Goal: Task Accomplishment & Management: Manage account settings

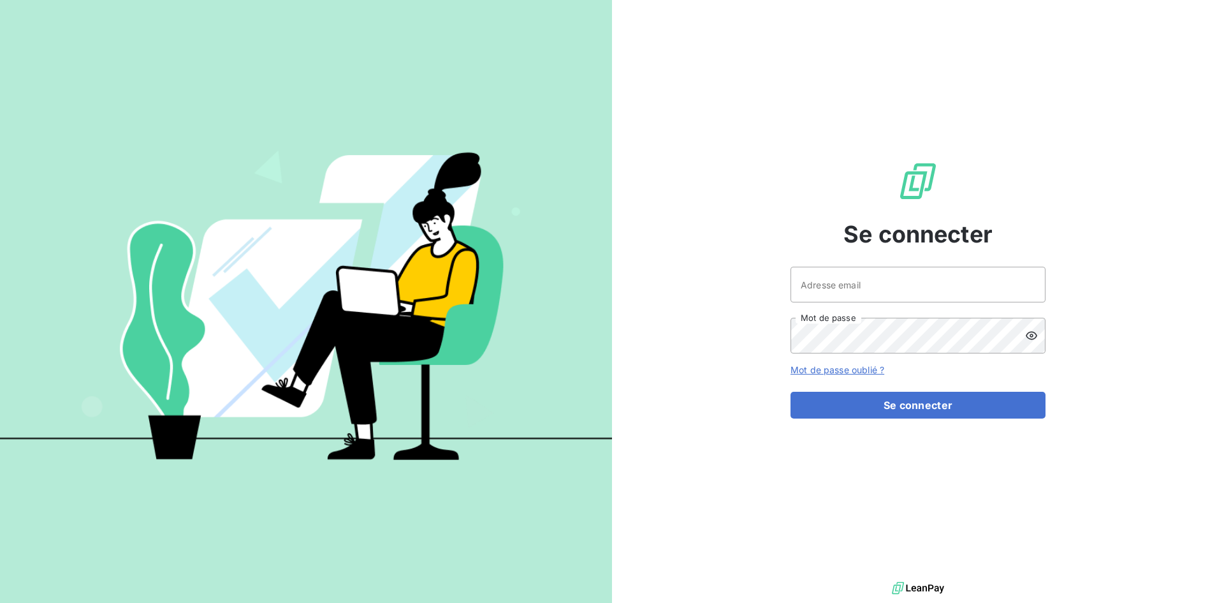
click at [881, 303] on div "Adresse email Mot de passe" at bounding box center [918, 310] width 255 height 87
click at [878, 292] on input "Adresse email" at bounding box center [918, 285] width 255 height 36
type input "[PERSON_NAME][EMAIL_ADDRESS][DOMAIN_NAME]"
click at [791, 392] on button "Se connecter" at bounding box center [918, 405] width 255 height 27
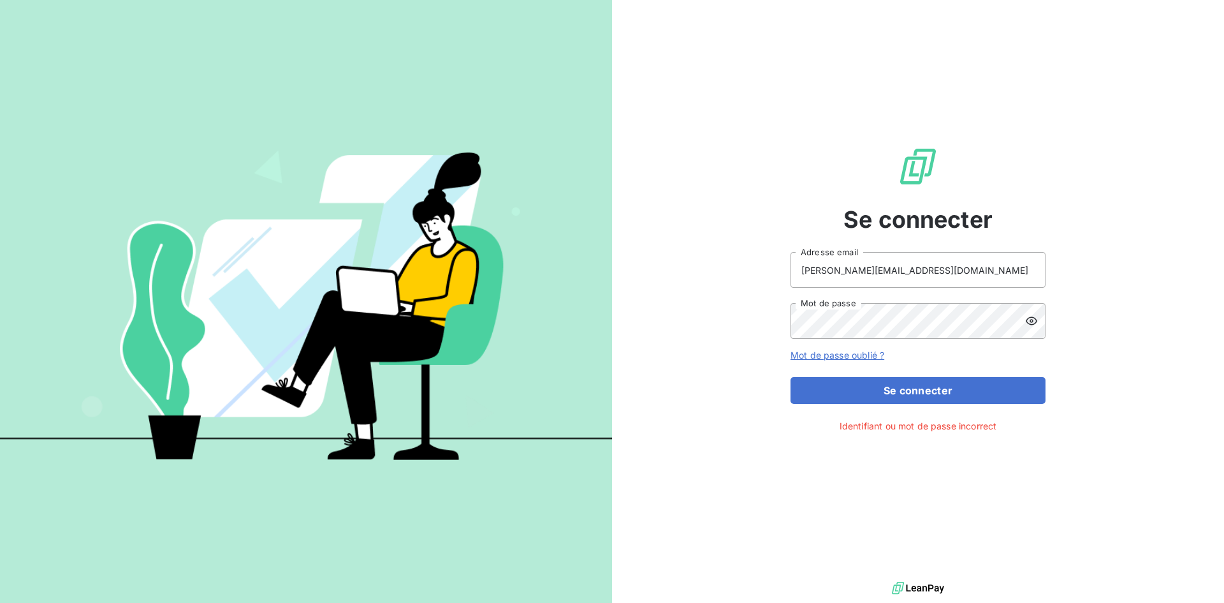
click at [1036, 321] on icon at bounding box center [1031, 320] width 13 height 13
click at [1036, 318] on icon at bounding box center [1031, 320] width 13 height 13
click at [791, 377] on button "Se connecter" at bounding box center [918, 390] width 255 height 27
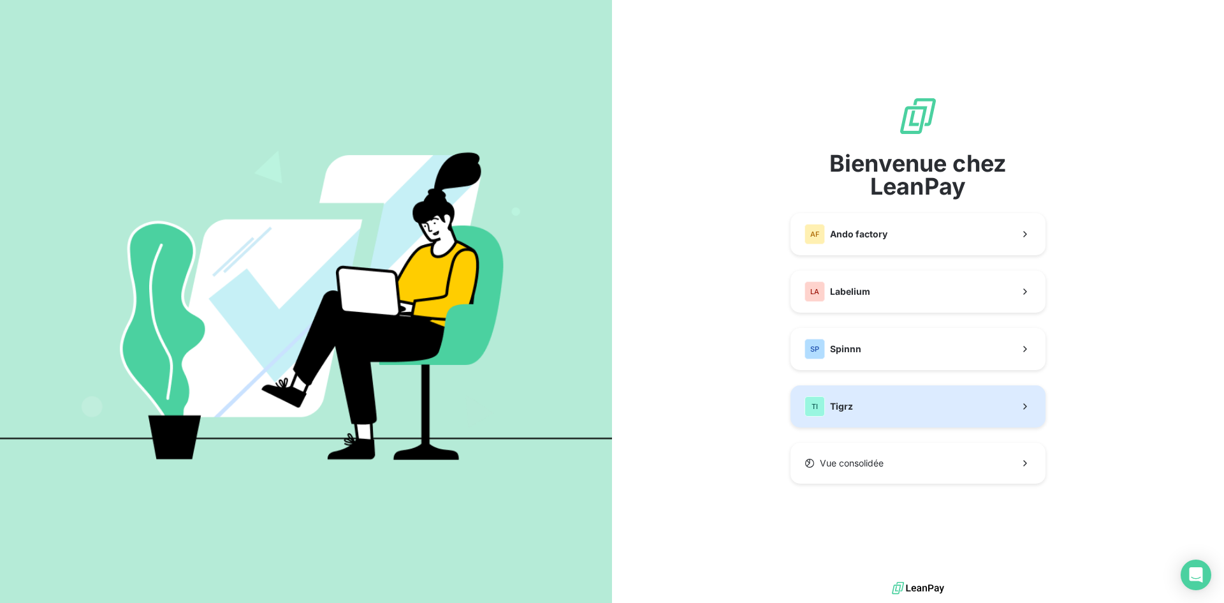
click at [895, 403] on button "TI Tigrz" at bounding box center [918, 406] width 255 height 42
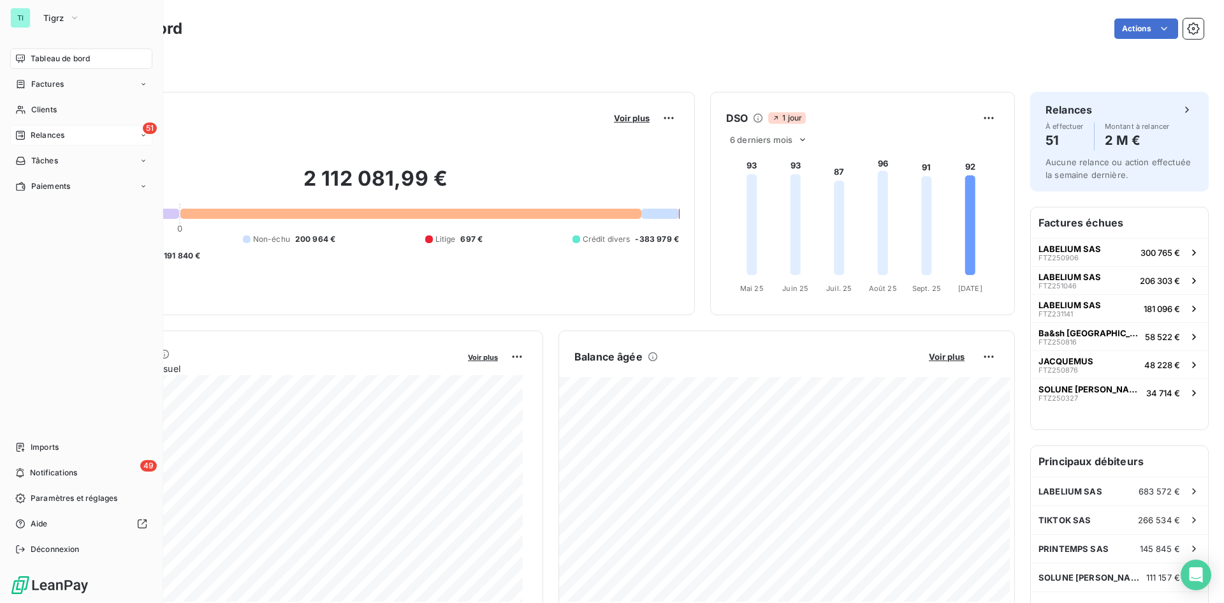
click at [55, 132] on span "Relances" at bounding box center [48, 134] width 34 height 11
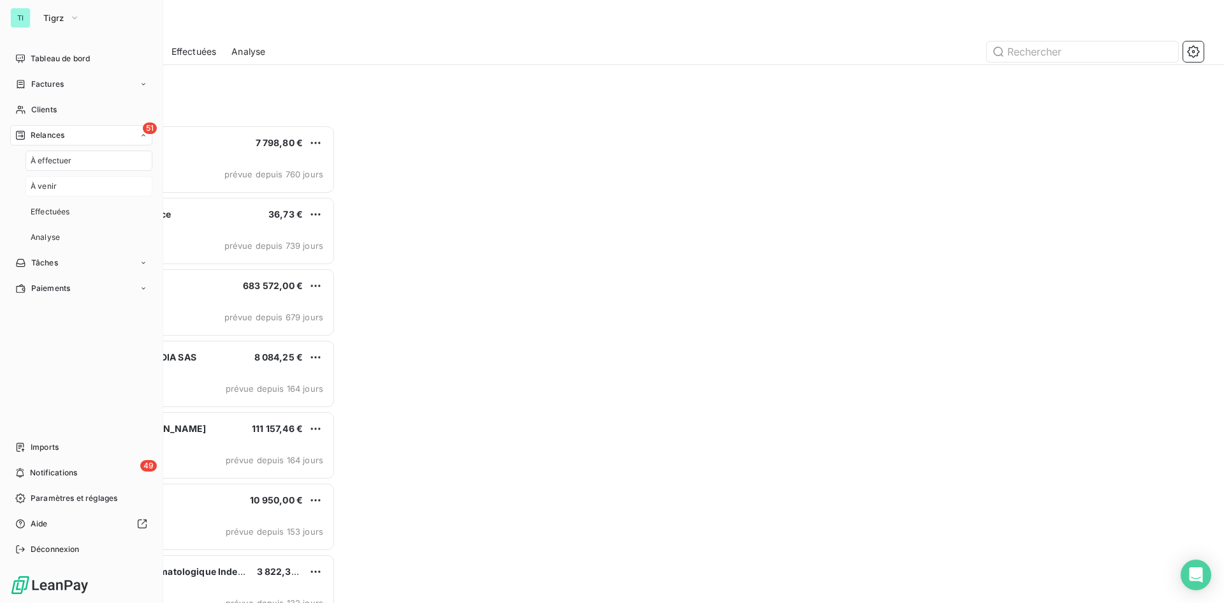
scroll to position [468, 265]
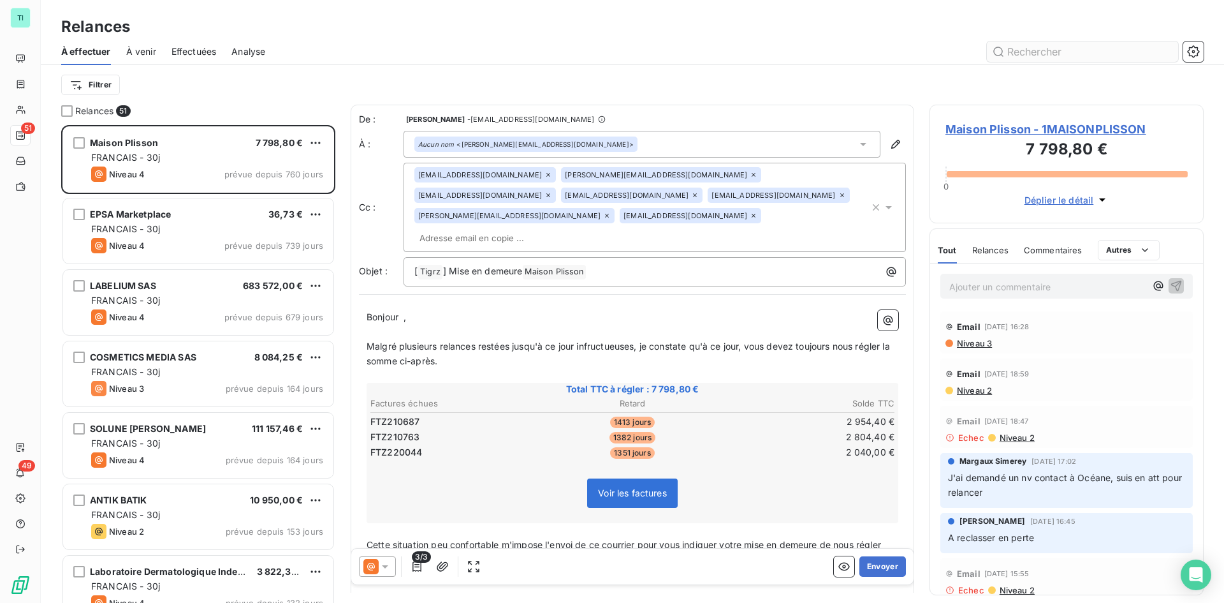
click at [1026, 55] on input "text" at bounding box center [1082, 51] width 191 height 20
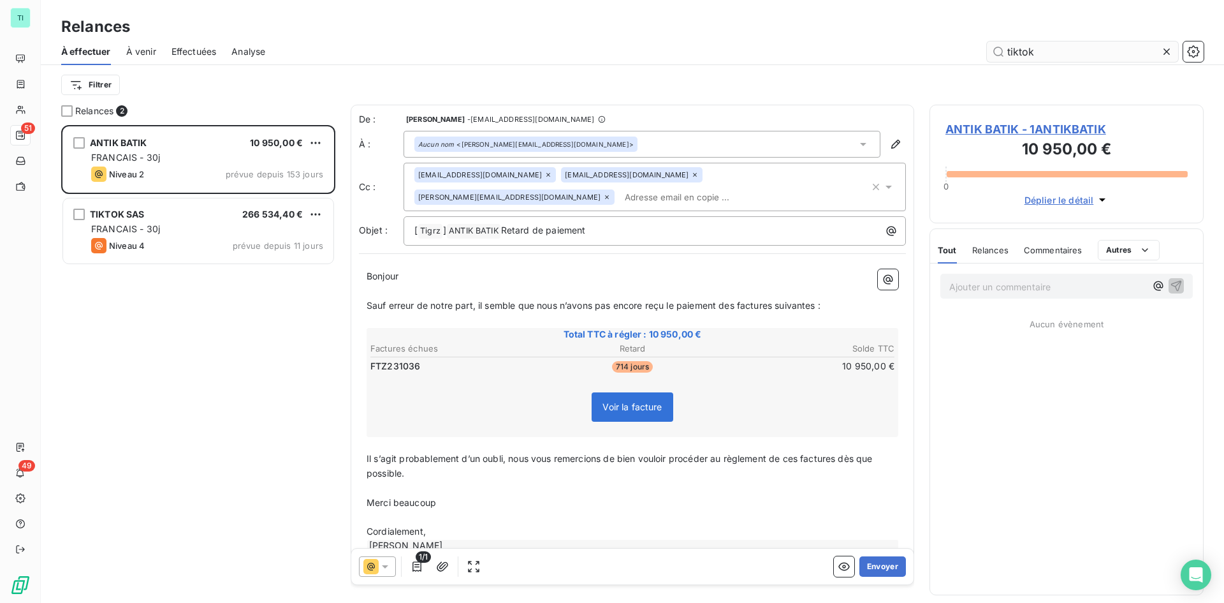
scroll to position [468, 265]
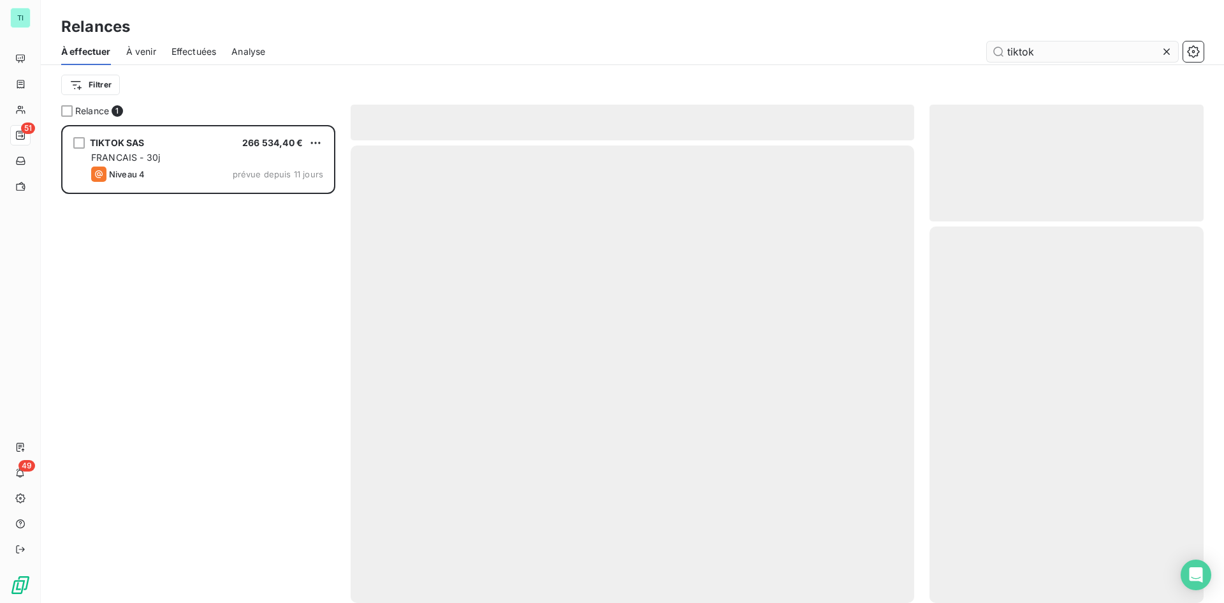
scroll to position [468, 265]
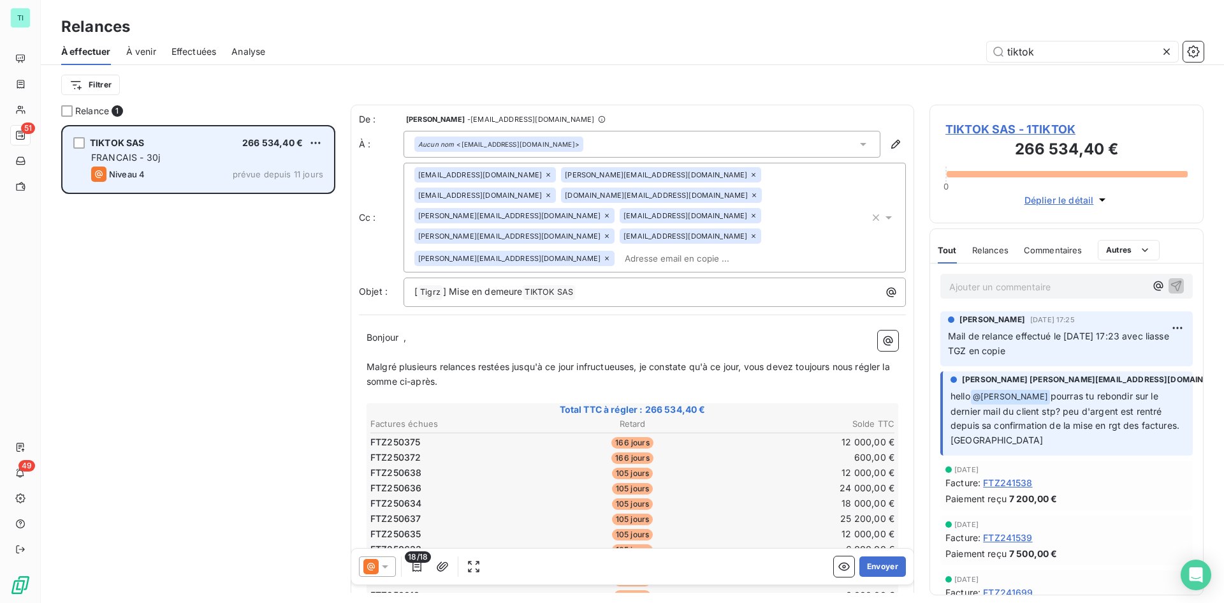
type input "tiktok"
click at [203, 138] on div "TIKTOK SAS 266 534,40 €" at bounding box center [207, 142] width 232 height 11
click at [202, 156] on div "FRANCAIS - 30j" at bounding box center [207, 157] width 232 height 13
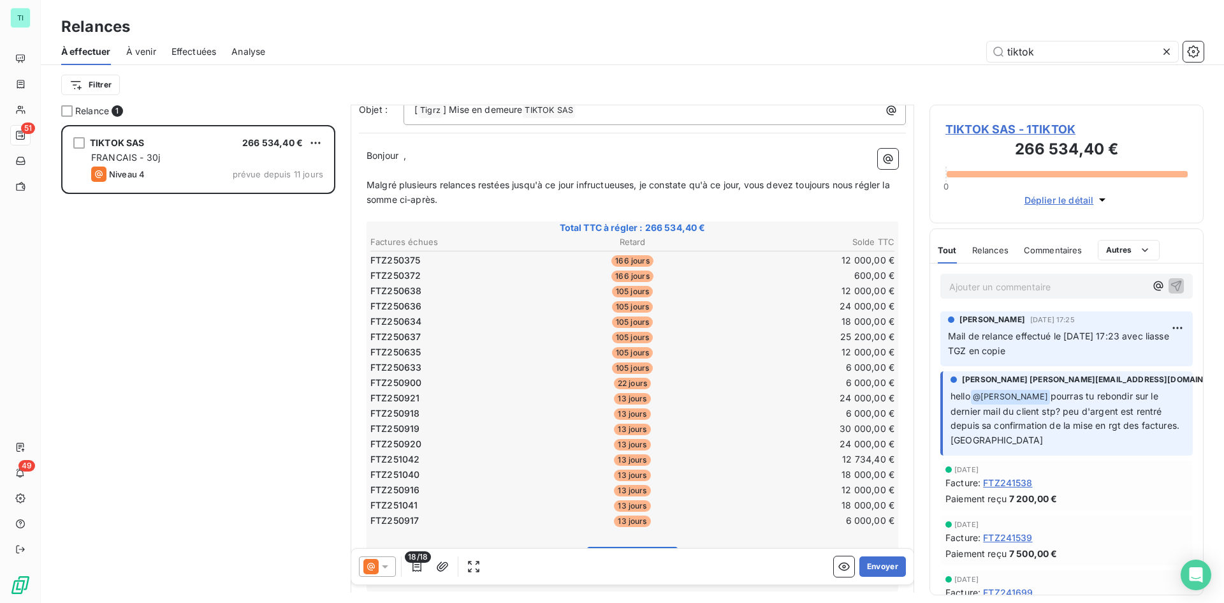
scroll to position [256, 0]
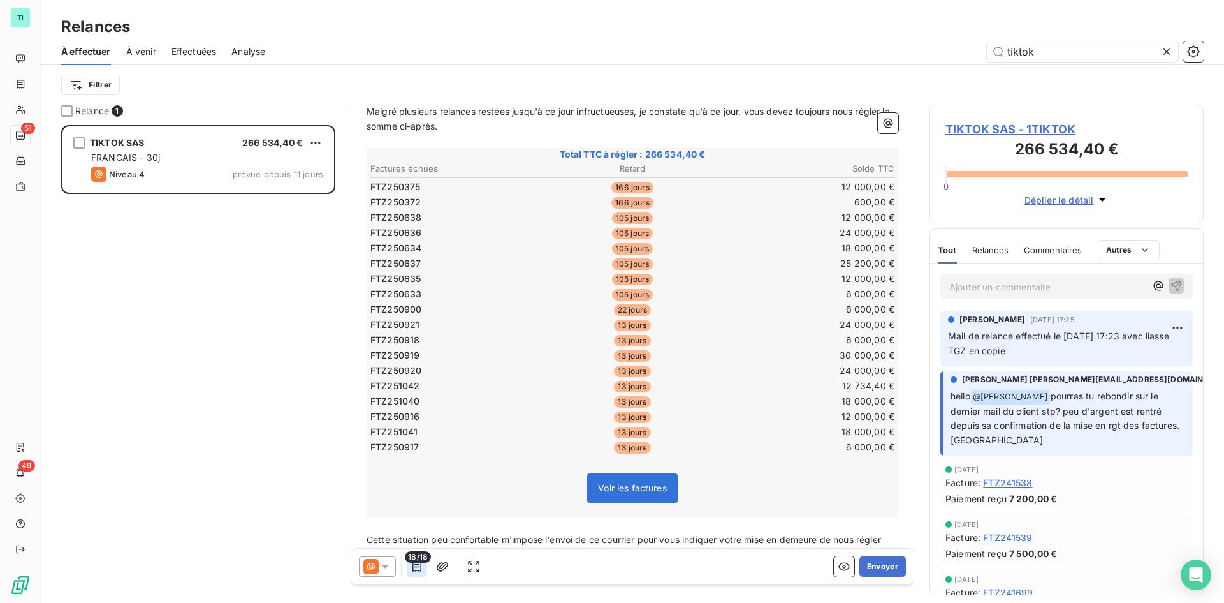
click at [417, 568] on icon "button" at bounding box center [417, 566] width 13 height 13
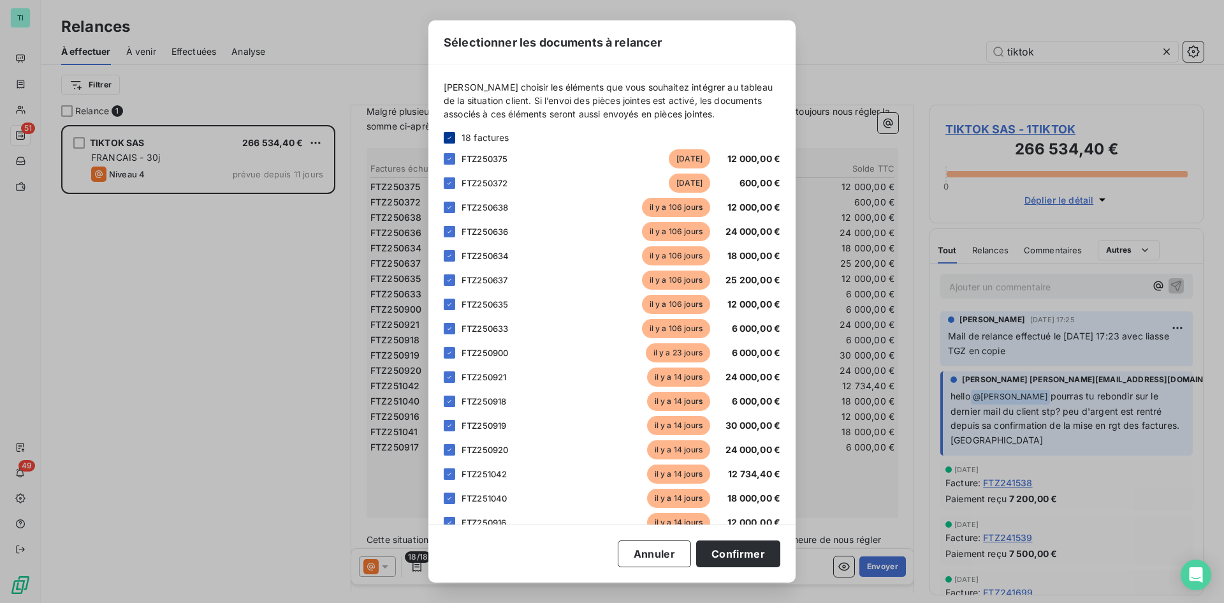
click at [447, 136] on icon at bounding box center [450, 138] width 8 height 8
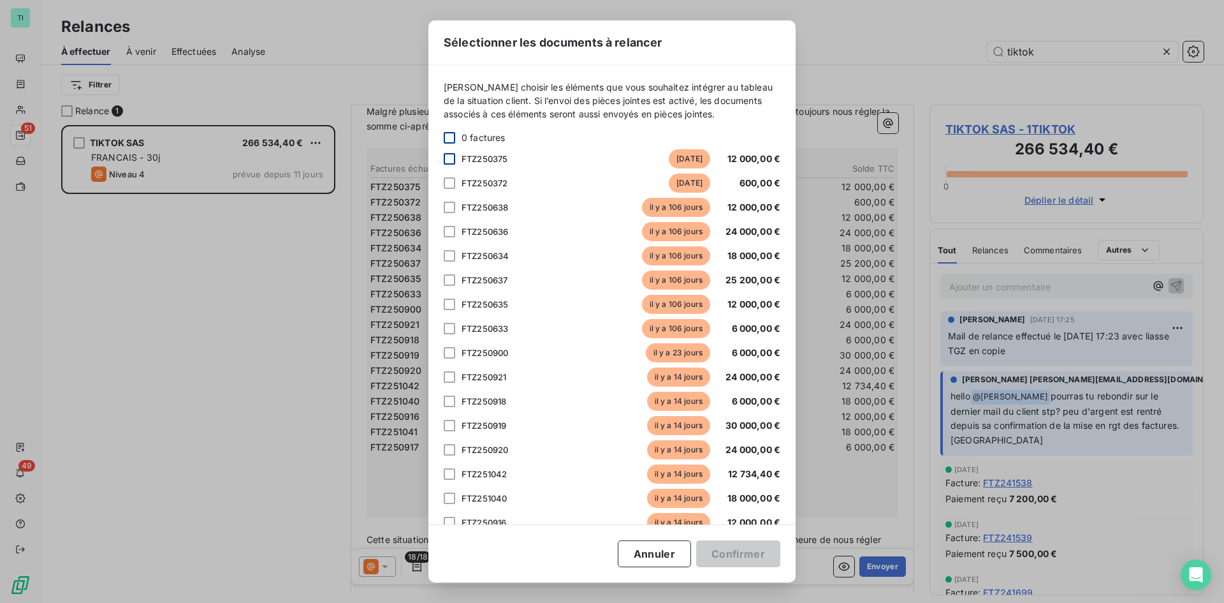
click at [453, 159] on div at bounding box center [449, 158] width 11 height 11
click at [453, 181] on div at bounding box center [449, 182] width 11 height 11
click at [450, 205] on div at bounding box center [449, 207] width 11 height 11
click at [448, 230] on div at bounding box center [449, 231] width 11 height 11
click at [451, 252] on div at bounding box center [449, 255] width 11 height 11
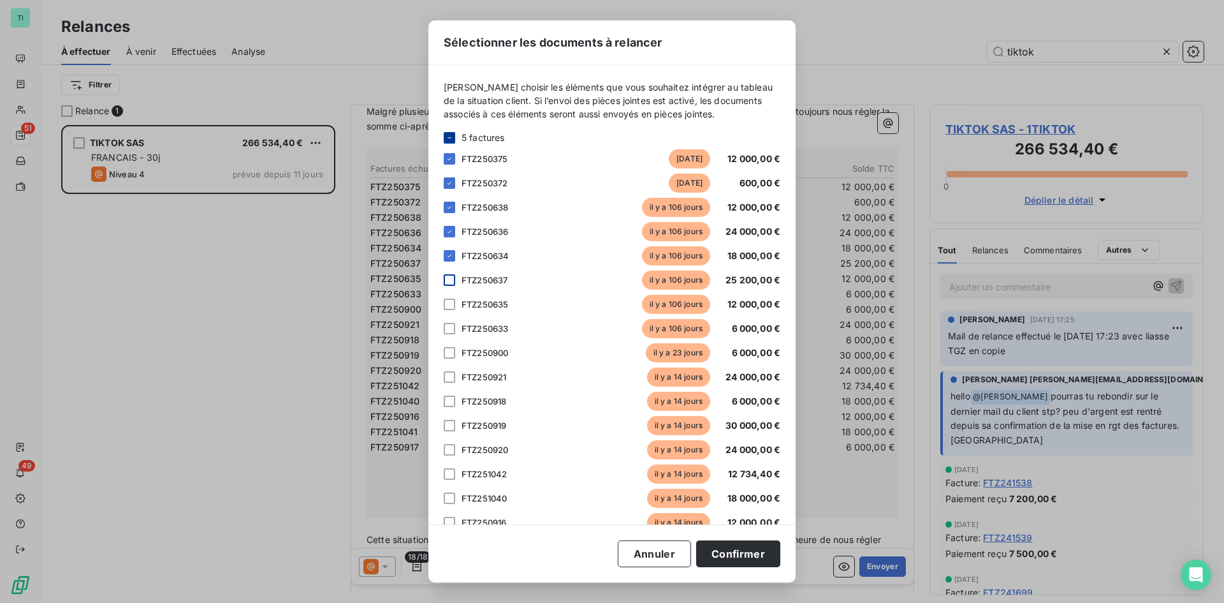
click at [449, 279] on div at bounding box center [449, 279] width 11 height 11
click at [451, 302] on div at bounding box center [449, 303] width 11 height 11
click at [450, 327] on div at bounding box center [449, 328] width 11 height 11
click at [450, 354] on div at bounding box center [449, 352] width 11 height 11
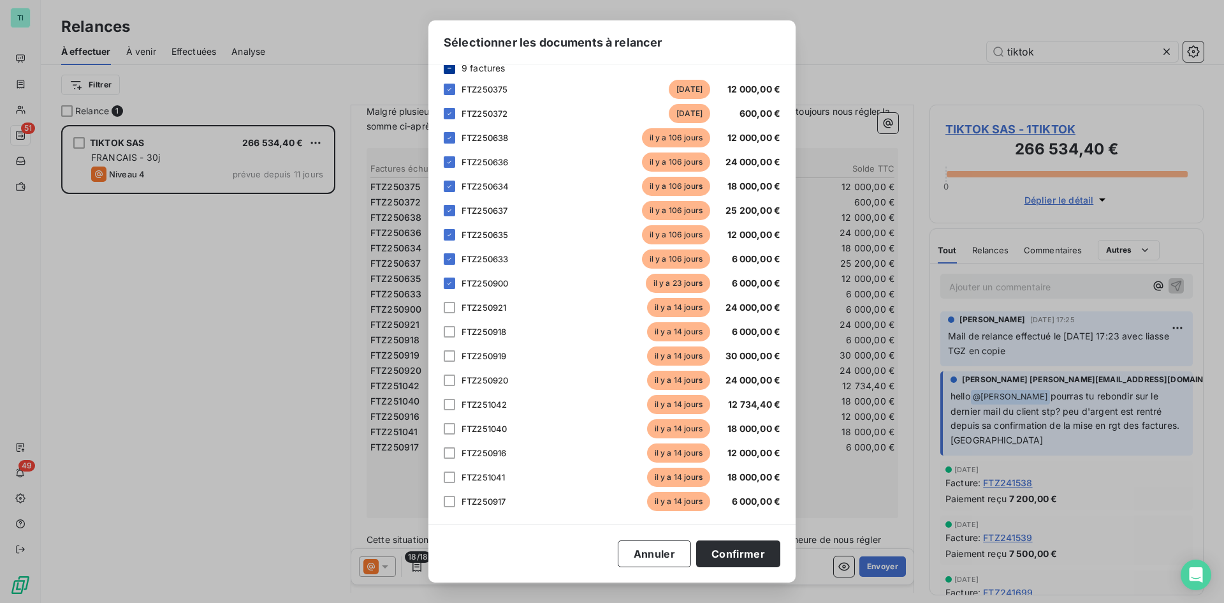
scroll to position [71, 0]
drag, startPoint x: 453, startPoint y: 454, endPoint x: 451, endPoint y: 462, distance: 8.5
click at [452, 454] on div at bounding box center [449, 450] width 11 height 11
click at [448, 503] on div at bounding box center [449, 499] width 11 height 11
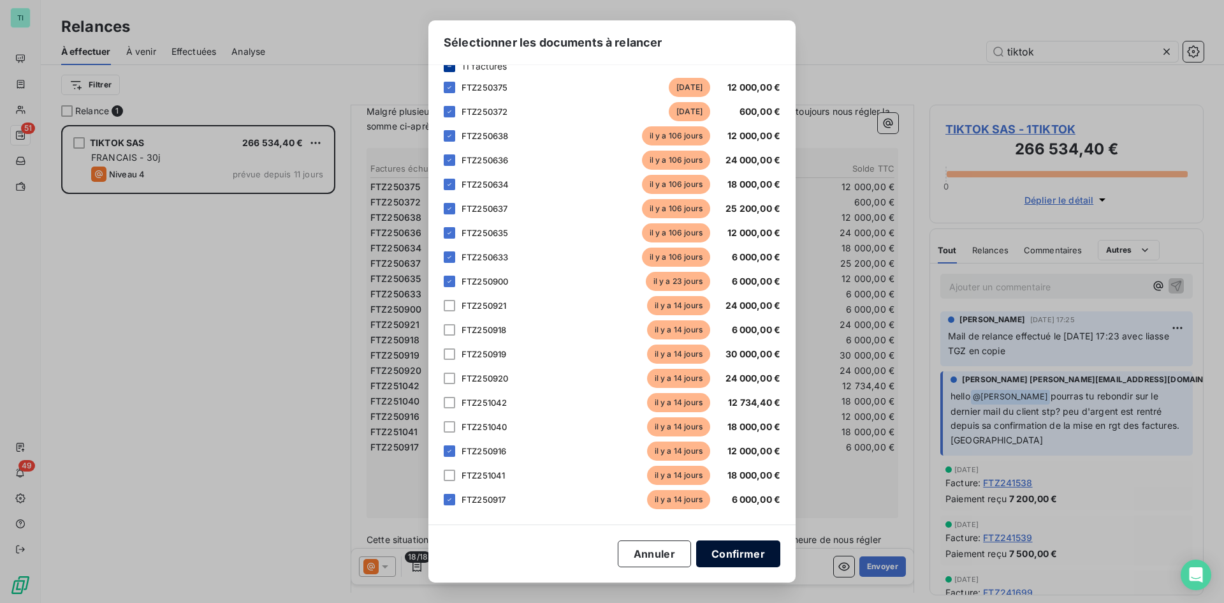
click at [733, 549] on button "Confirmer" at bounding box center [738, 553] width 84 height 27
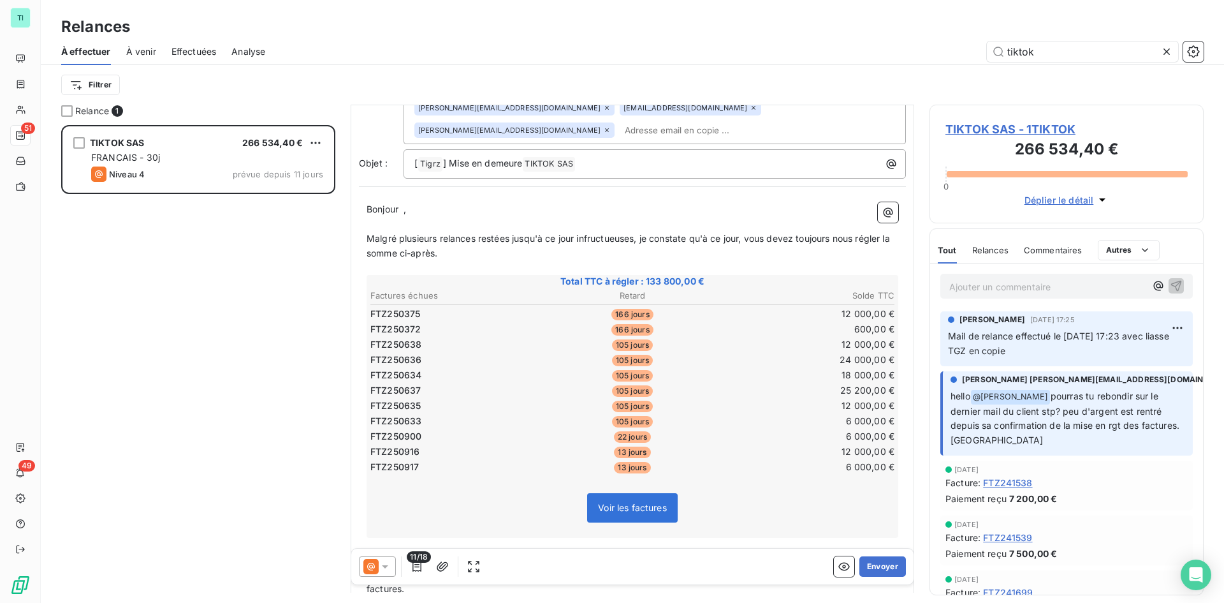
scroll to position [118, 0]
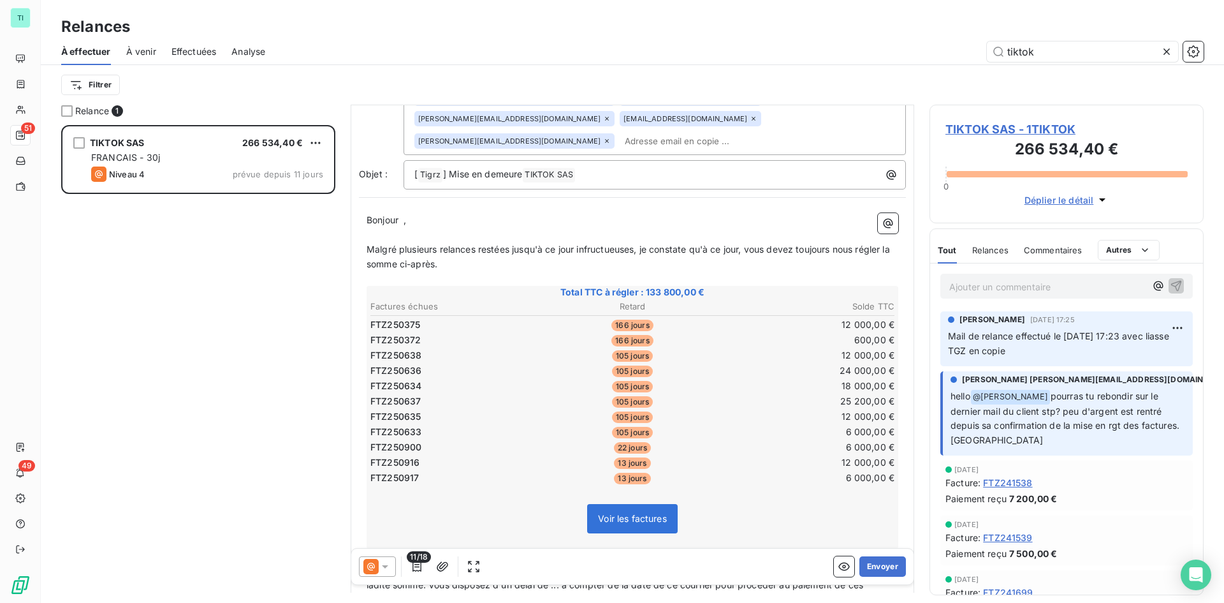
click at [385, 571] on icon at bounding box center [385, 566] width 13 height 13
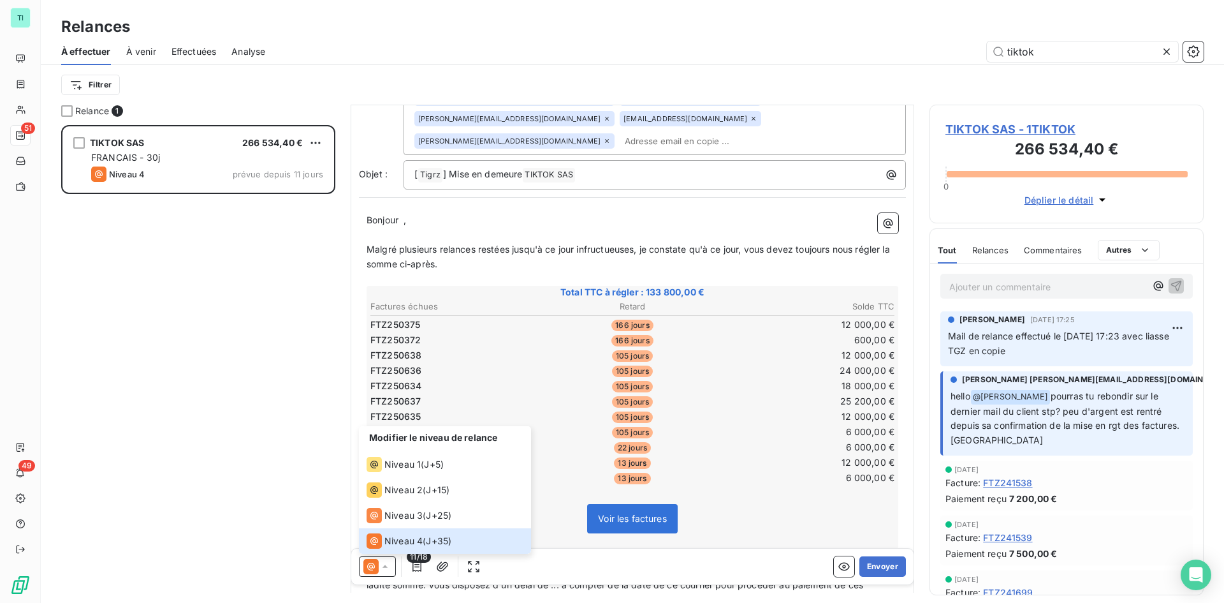
click at [554, 353] on table "Factures échues Retard Solde TTC FTZ250375 166 jours 12 000,00 € FTZ250372 166 …" at bounding box center [633, 391] width 528 height 187
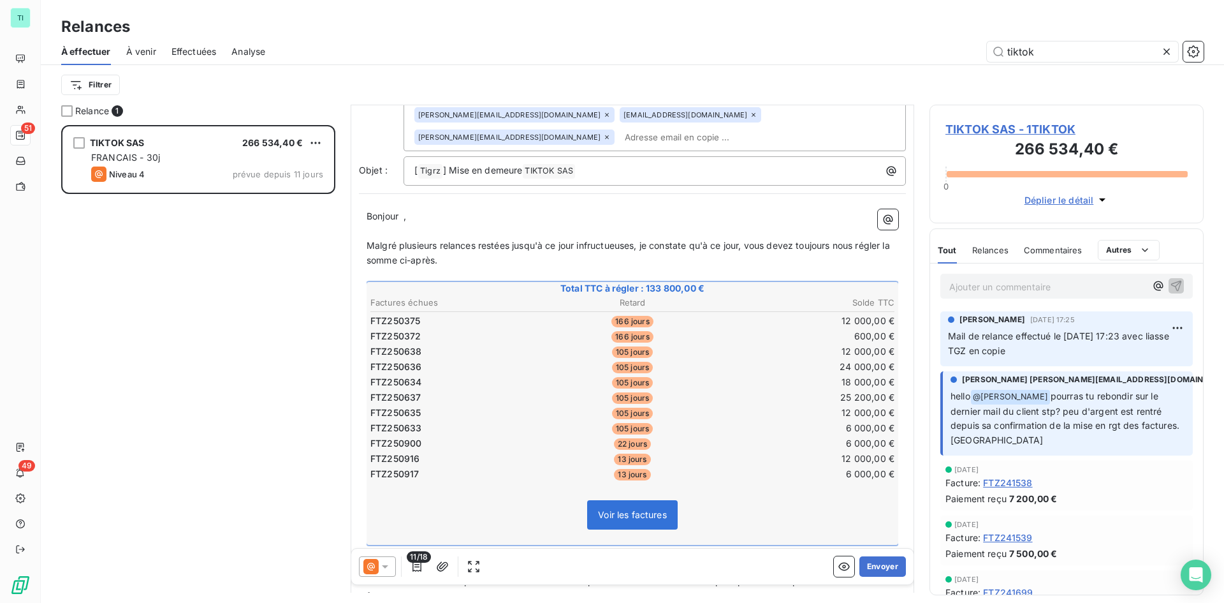
scroll to position [129, 0]
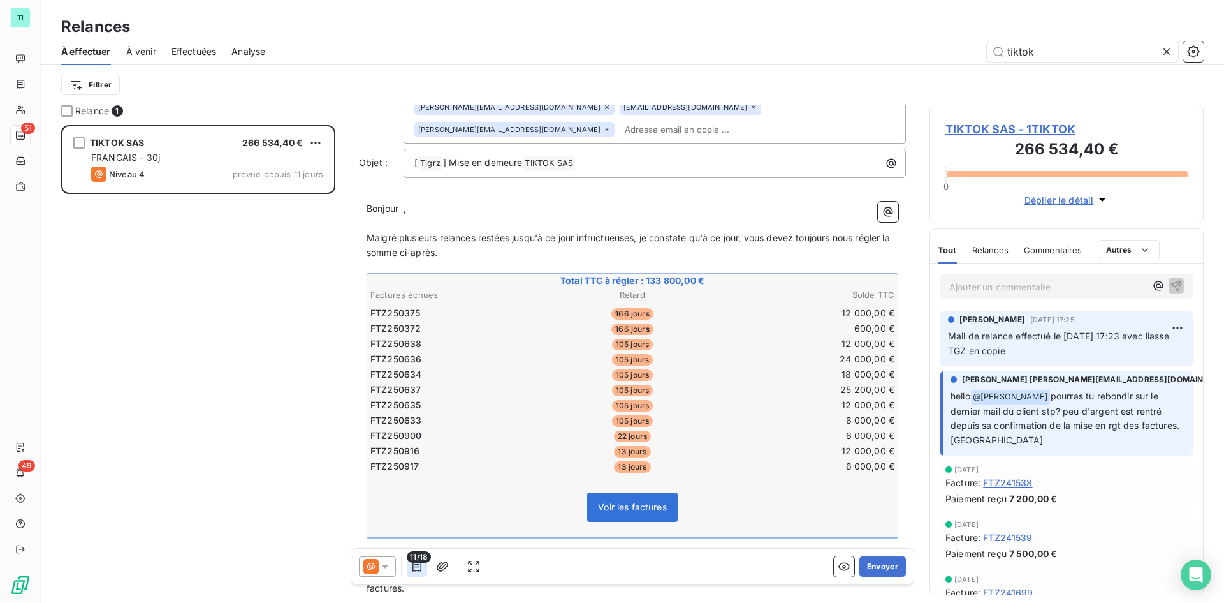
click at [414, 567] on icon "button" at bounding box center [417, 566] width 13 height 13
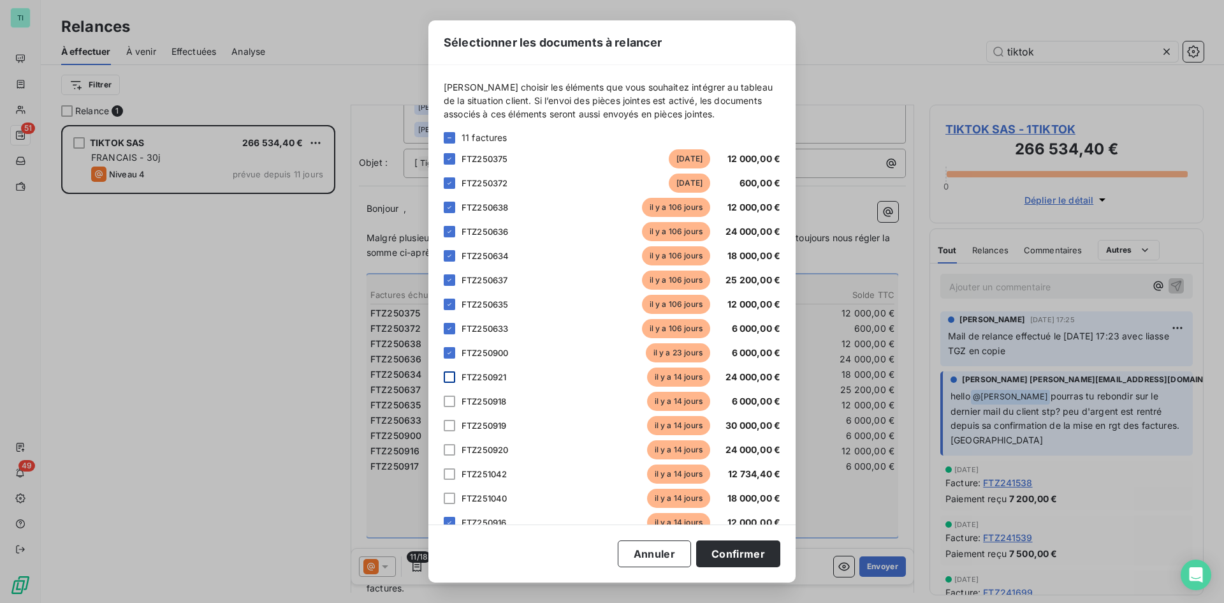
click at [444, 382] on div at bounding box center [449, 376] width 11 height 11
click at [450, 406] on div at bounding box center [449, 400] width 11 height 11
click at [449, 429] on div at bounding box center [449, 425] width 11 height 11
drag, startPoint x: 452, startPoint y: 450, endPoint x: 451, endPoint y: 459, distance: 9.0
click at [452, 452] on div at bounding box center [449, 449] width 11 height 11
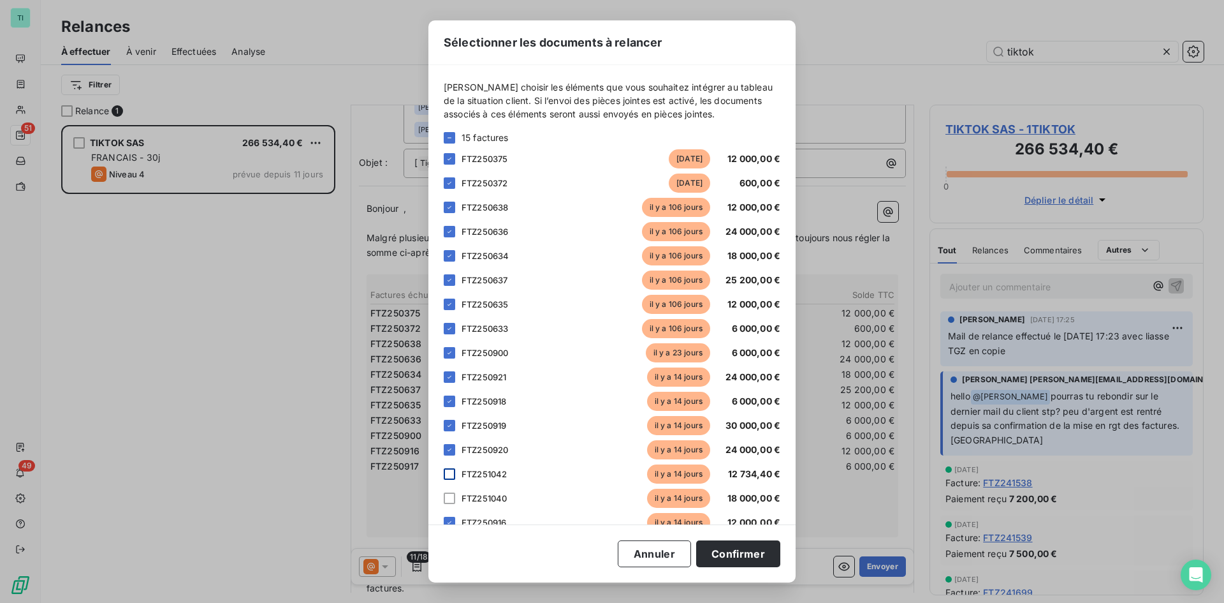
click at [450, 476] on div at bounding box center [449, 473] width 11 height 11
click at [449, 496] on div at bounding box center [449, 497] width 11 height 11
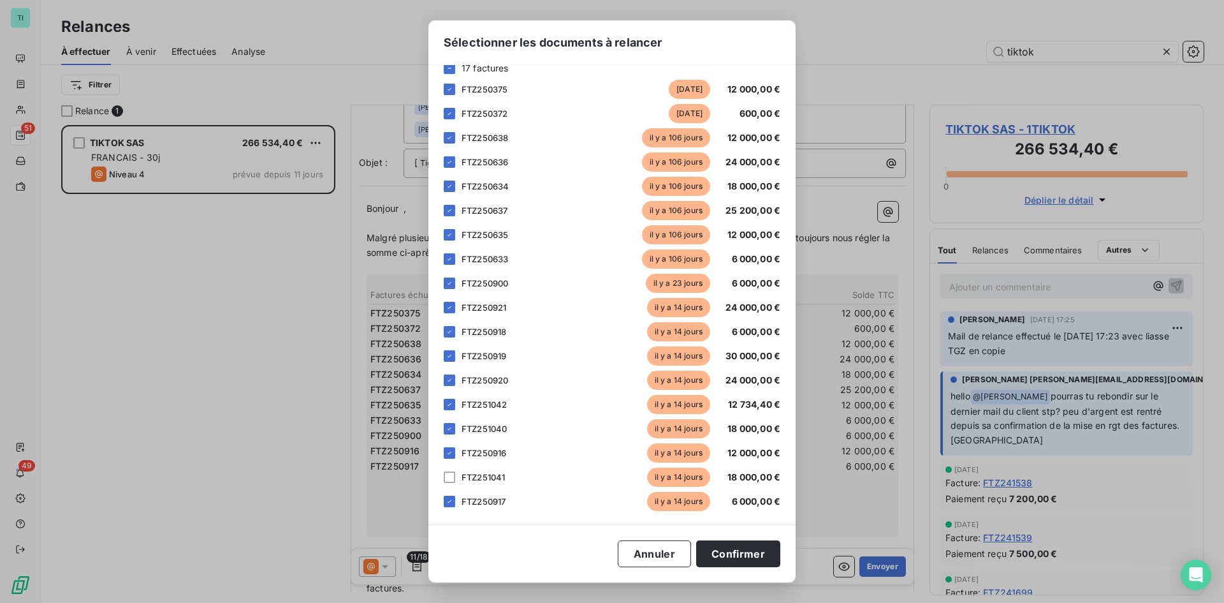
scroll to position [71, 0]
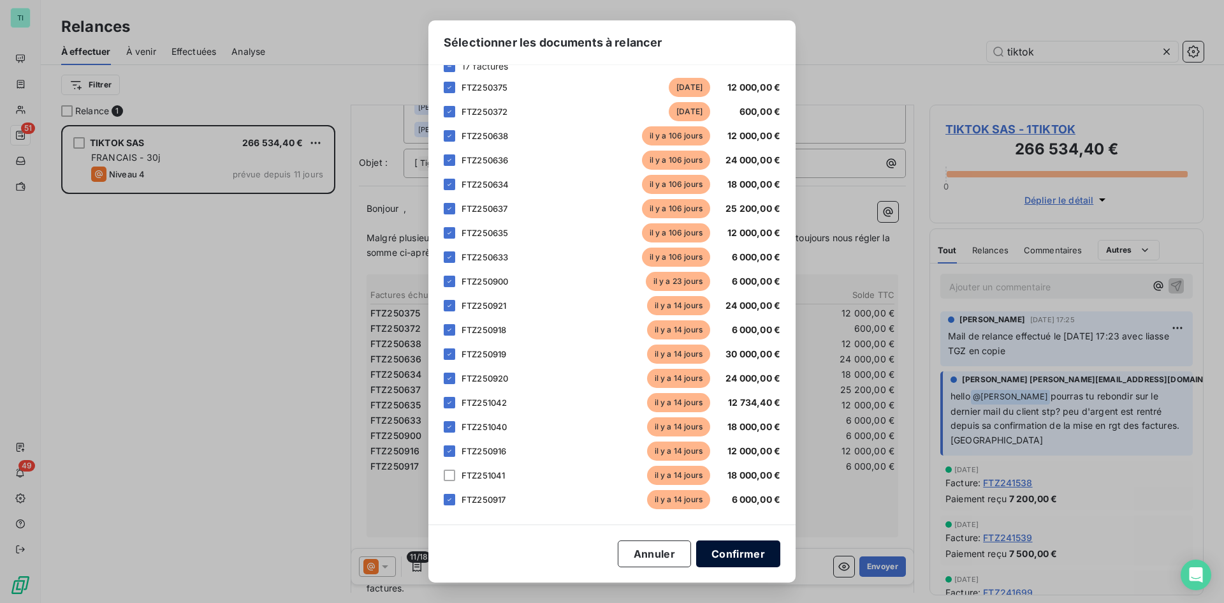
click at [738, 558] on button "Confirmer" at bounding box center [738, 553] width 84 height 27
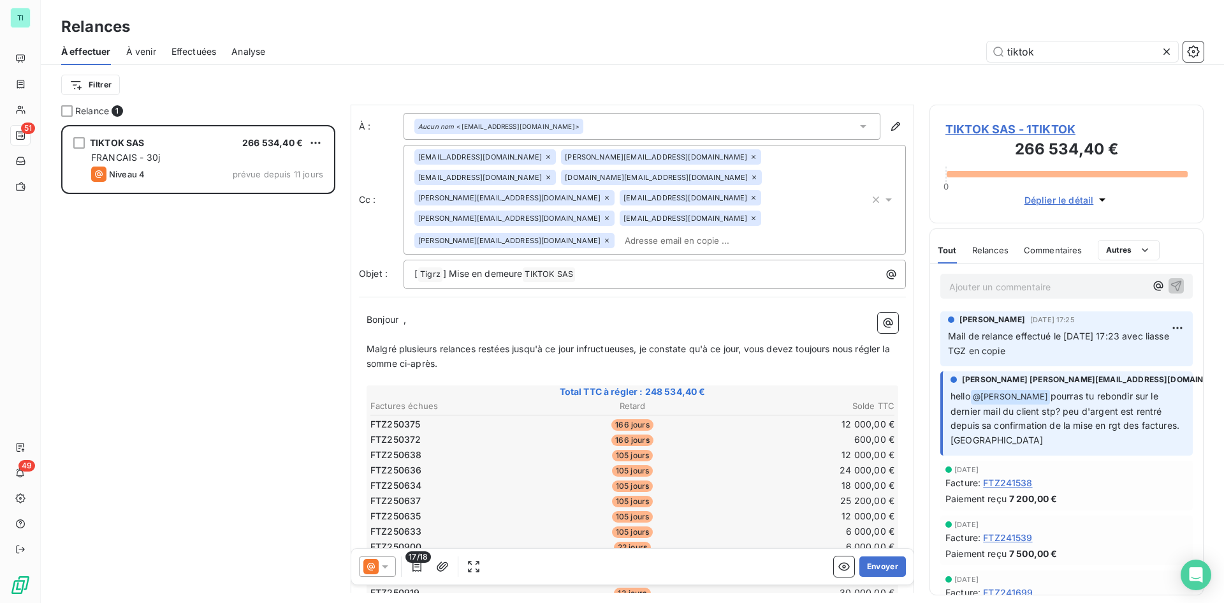
scroll to position [0, 0]
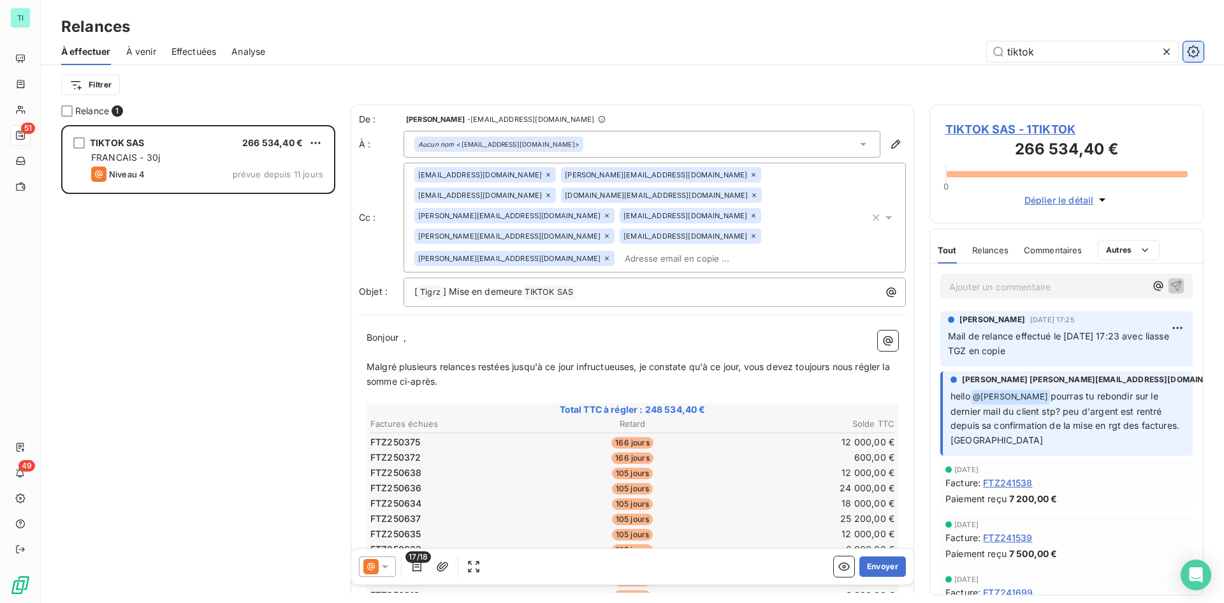
click at [1190, 51] on icon "button" at bounding box center [1193, 51] width 13 height 13
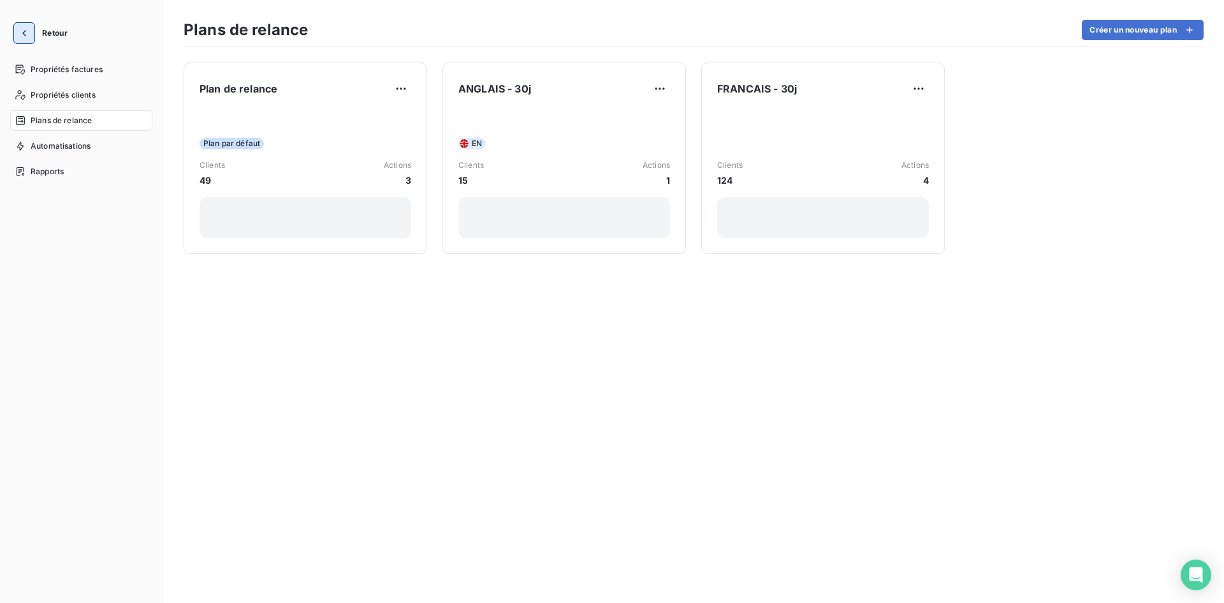
click at [31, 30] on button "button" at bounding box center [24, 33] width 20 height 20
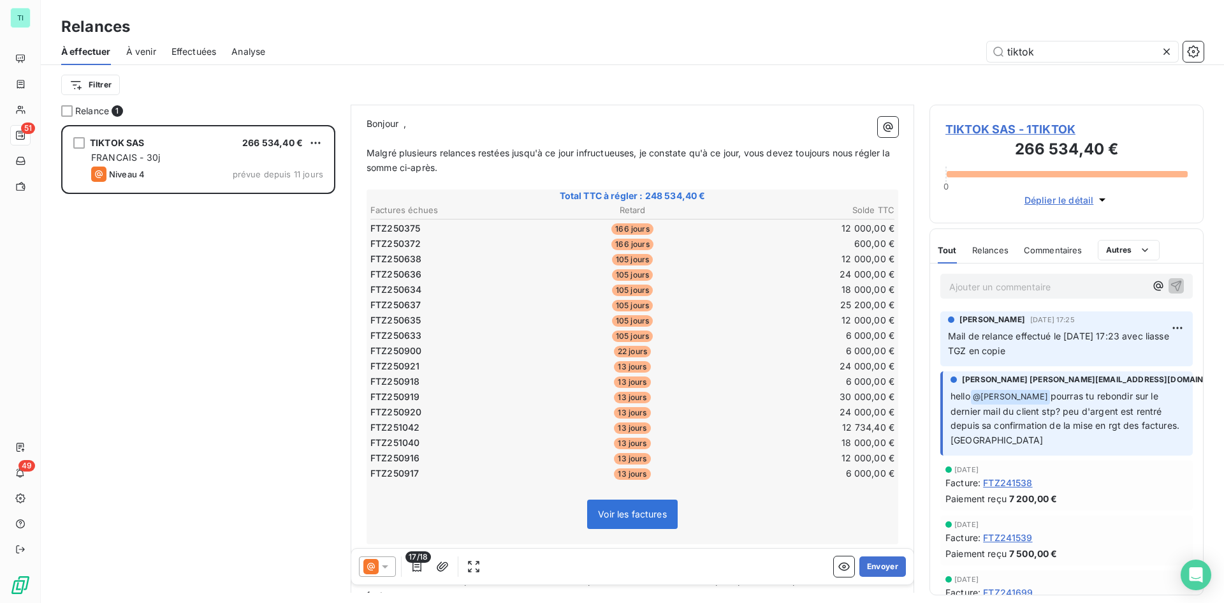
scroll to position [192, 0]
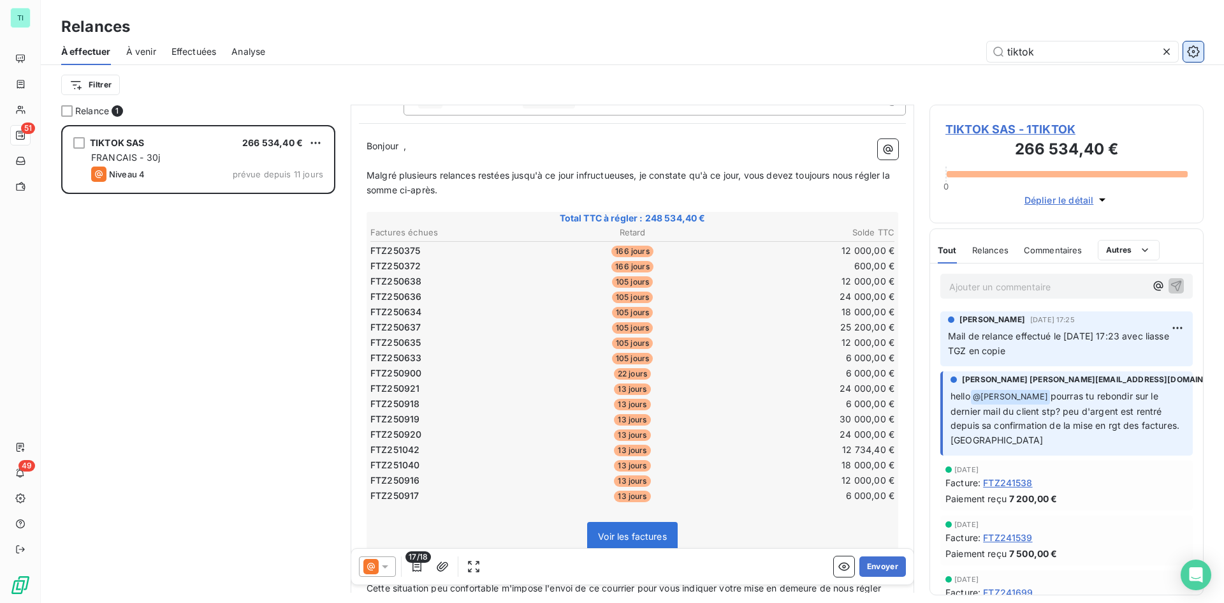
click at [1193, 50] on icon "button" at bounding box center [1193, 51] width 13 height 13
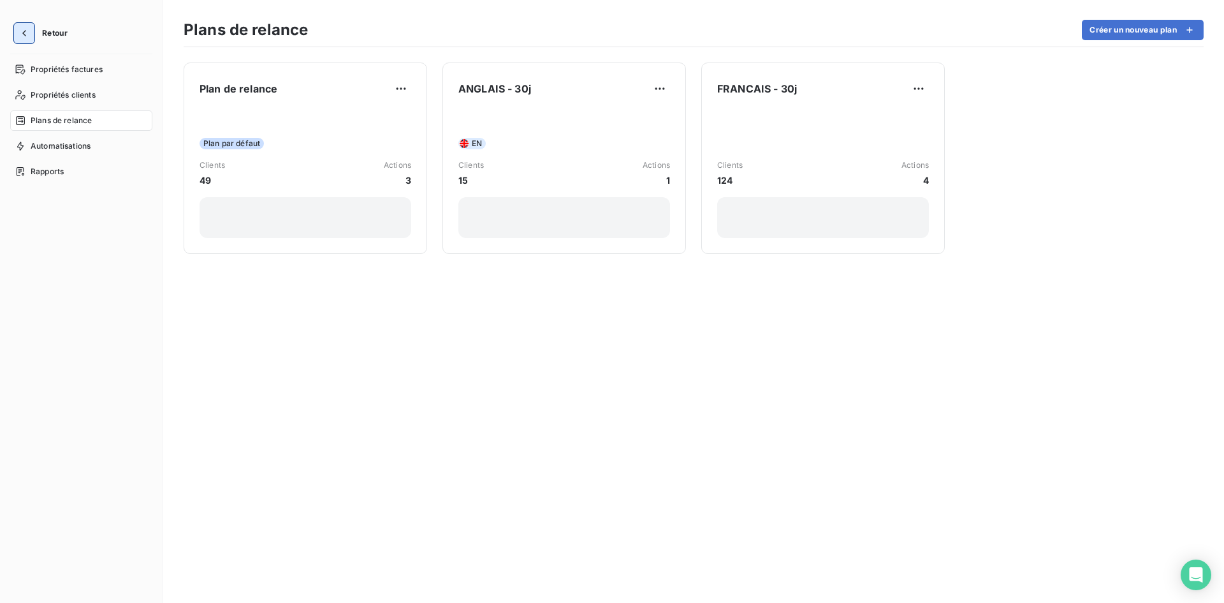
click at [20, 25] on button "button" at bounding box center [24, 33] width 20 height 20
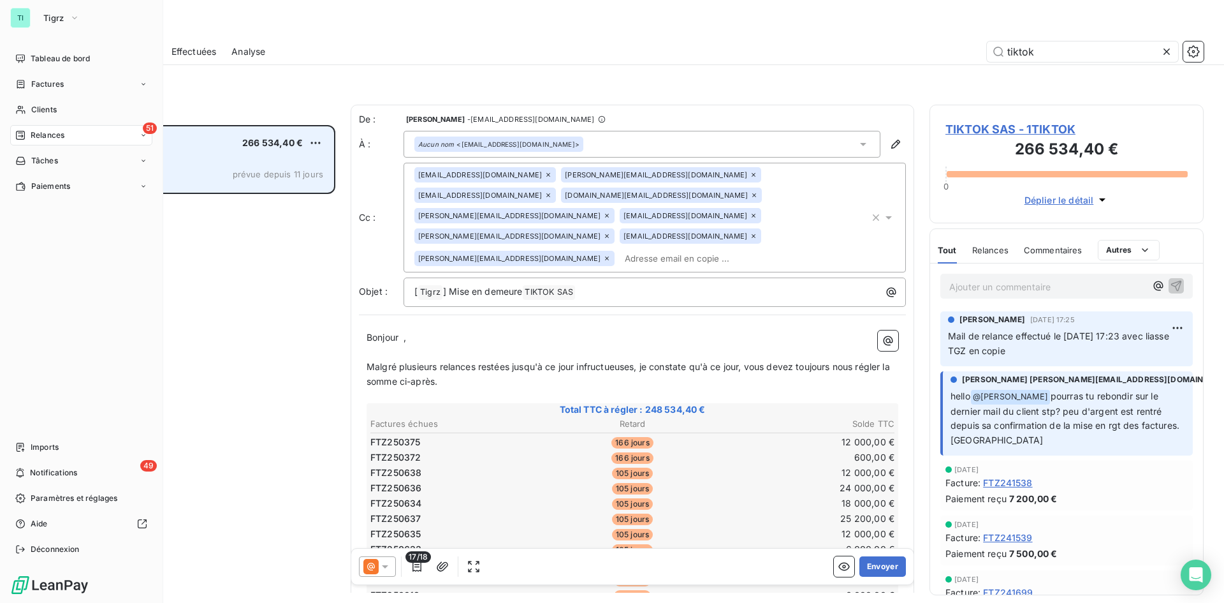
scroll to position [468, 265]
click at [38, 113] on span "Clients" at bounding box center [44, 109] width 26 height 11
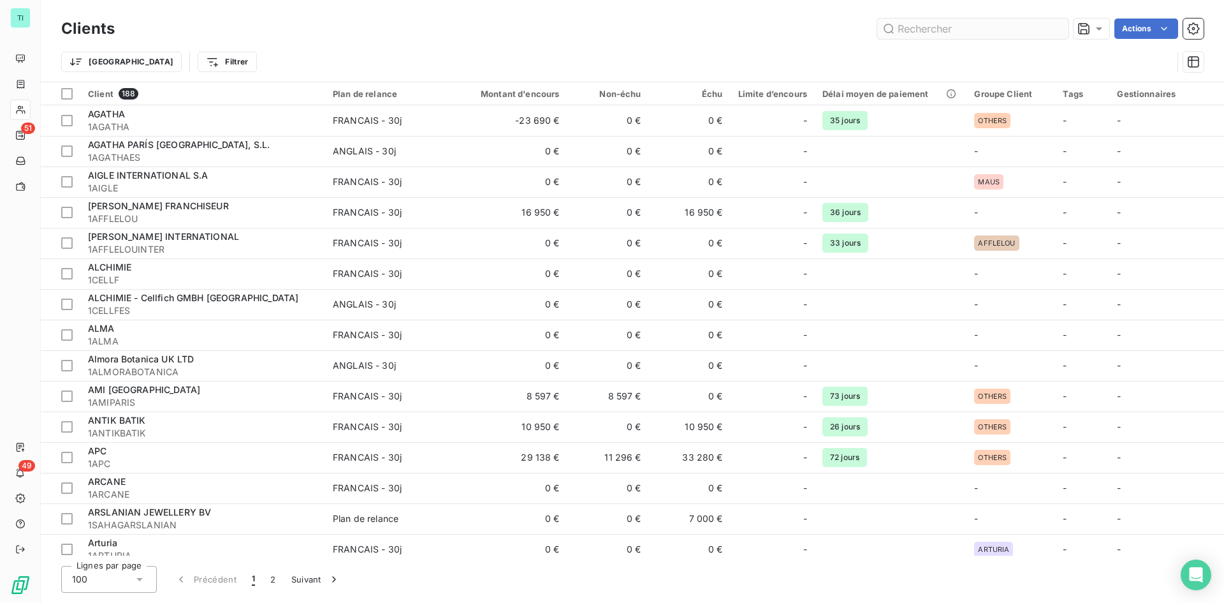
click at [908, 31] on input "text" at bounding box center [972, 28] width 191 height 20
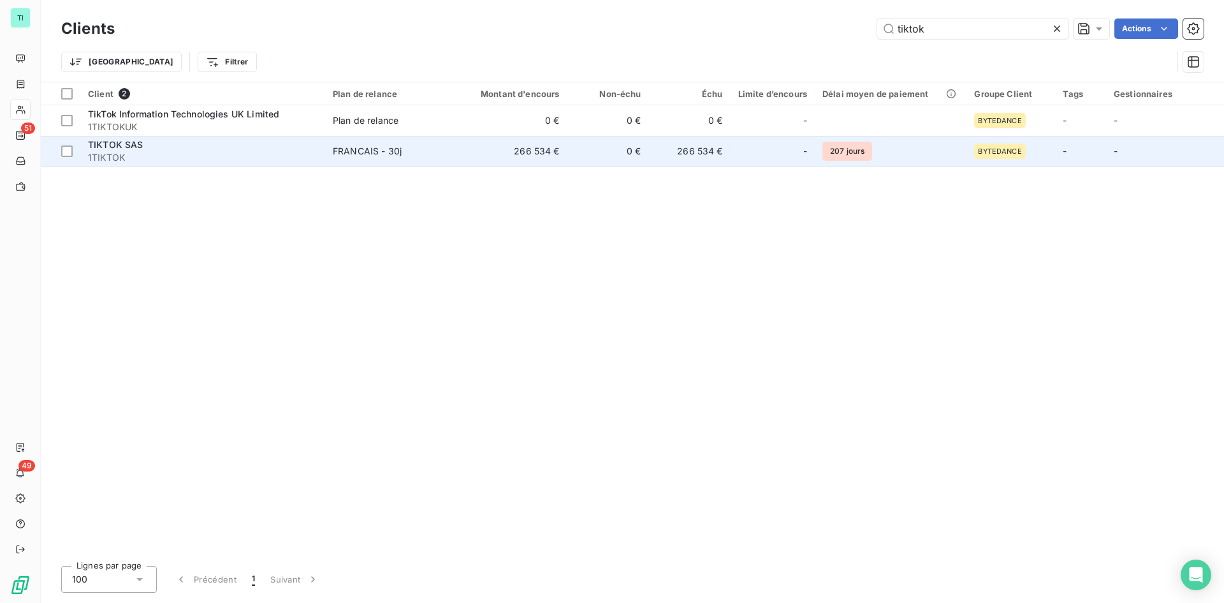
type input "tiktok"
click at [265, 159] on span "1TIKTOK" at bounding box center [203, 157] width 230 height 13
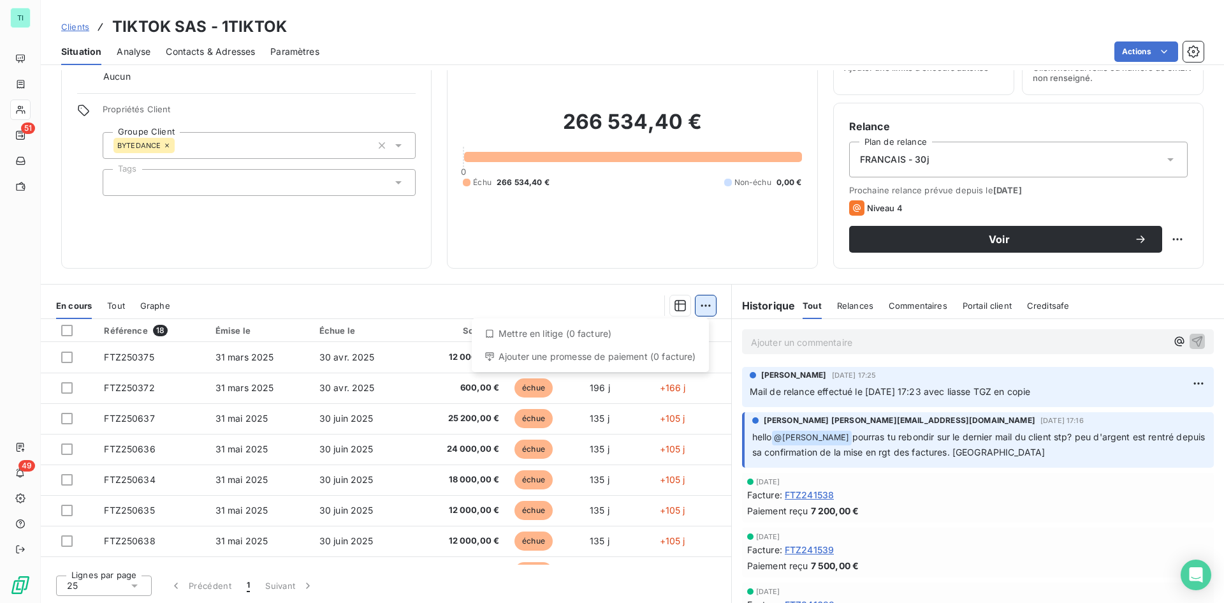
click at [696, 305] on html "TI 51 49 Clients TIKTOK SAS - 1TIKTOK Situation Analyse Contacts & Adresses Par…" at bounding box center [612, 301] width 1224 height 603
click at [674, 306] on html "TI 51 49 Clients TIKTOK SAS - 1TIKTOK Situation Analyse Contacts & Adresses Par…" at bounding box center [612, 301] width 1224 height 603
click at [679, 309] on icon "button" at bounding box center [680, 305] width 13 height 13
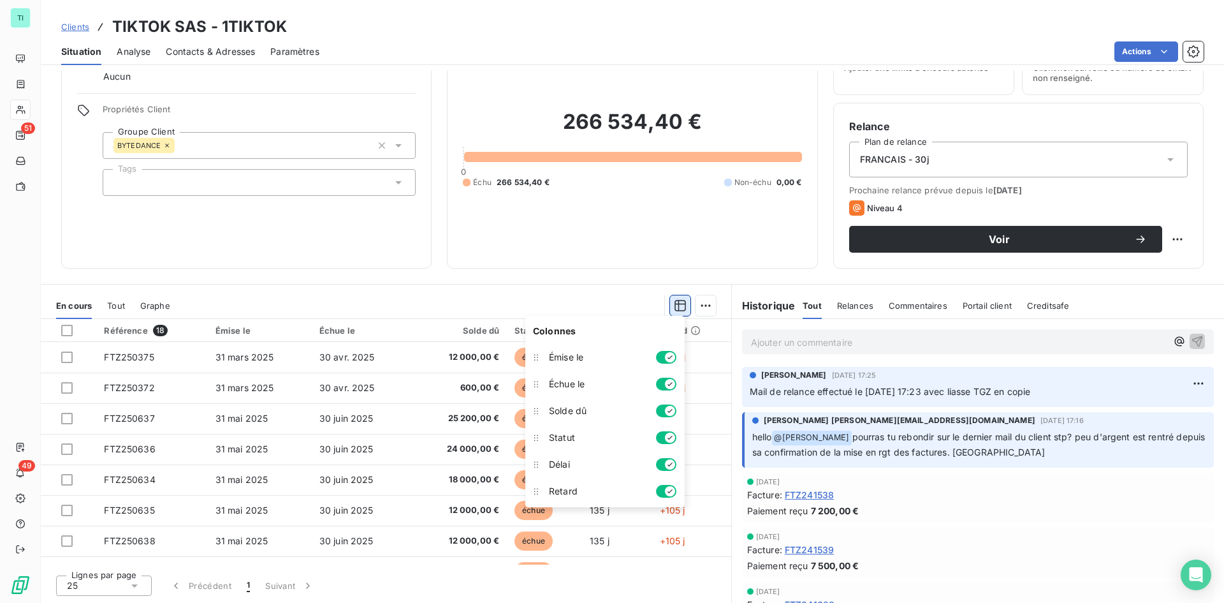
click at [679, 309] on icon "button" at bounding box center [680, 305] width 13 height 13
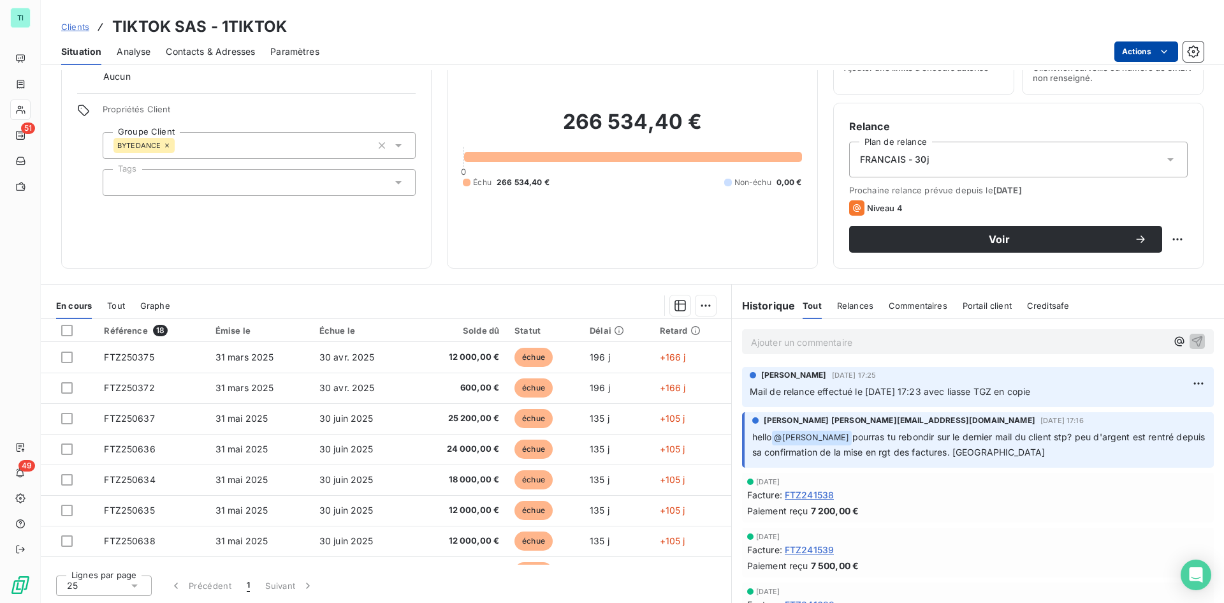
click at [1173, 47] on html "TI 51 49 Clients TIKTOK SAS - 1TIKTOK Situation Analyse Contacts & Adresses Par…" at bounding box center [612, 301] width 1224 height 603
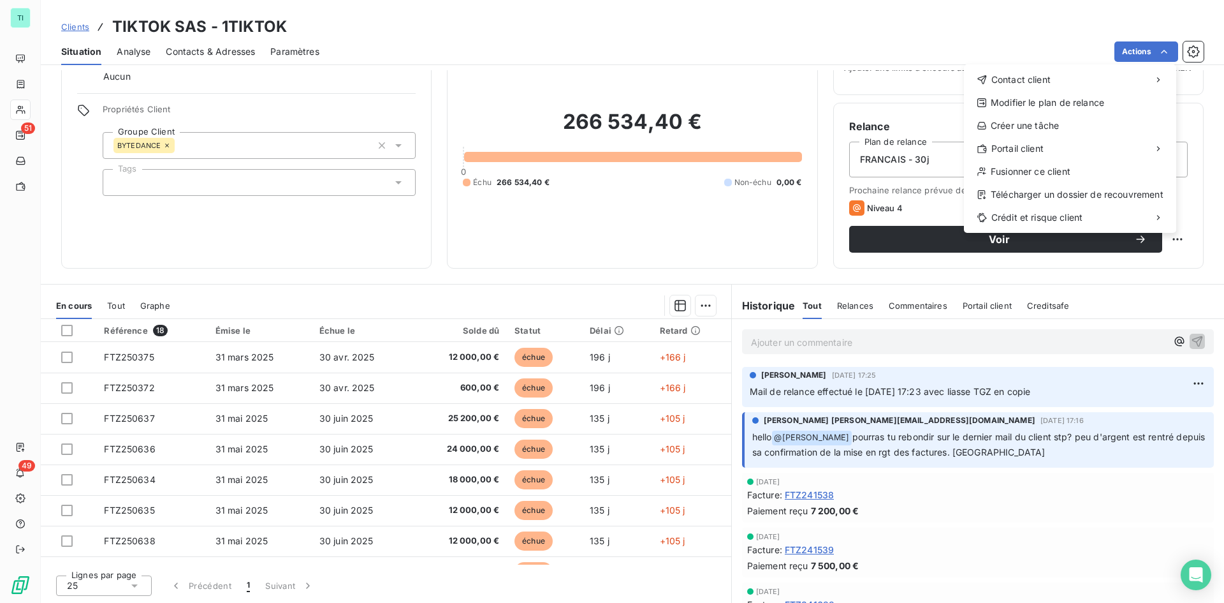
click at [1189, 52] on html "TI 51 49 Clients TIKTOK SAS - 1TIKTOK Situation Analyse Contacts & Adresses Par…" at bounding box center [612, 301] width 1224 height 603
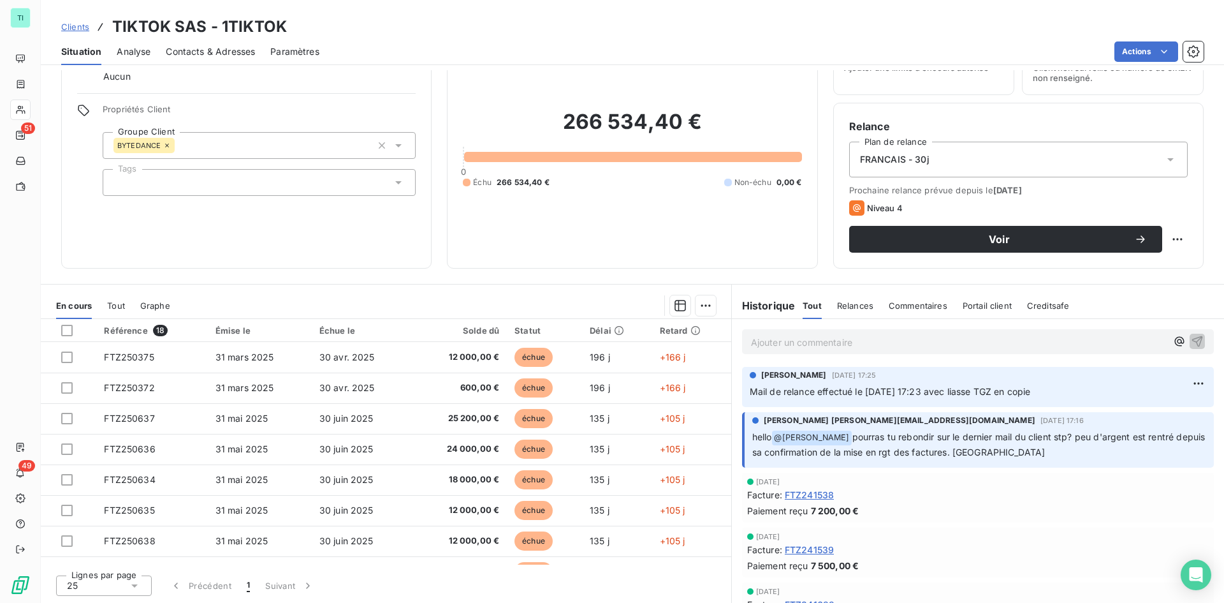
click at [1189, 52] on icon "button" at bounding box center [1193, 51] width 12 height 12
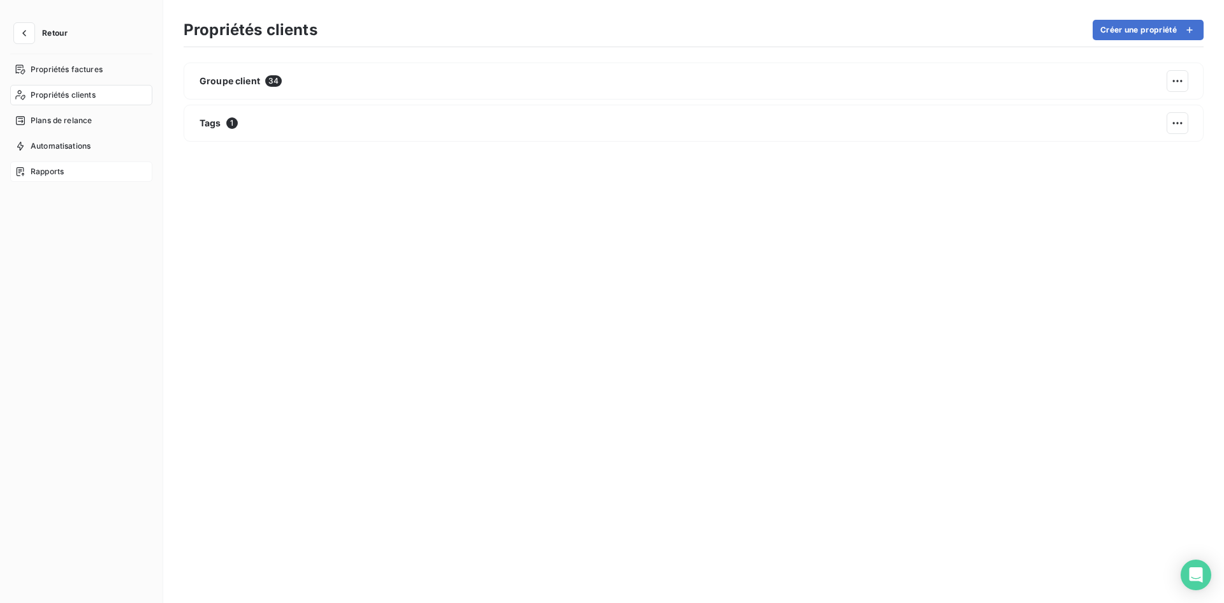
click at [47, 164] on div "Rapports" at bounding box center [81, 171] width 142 height 20
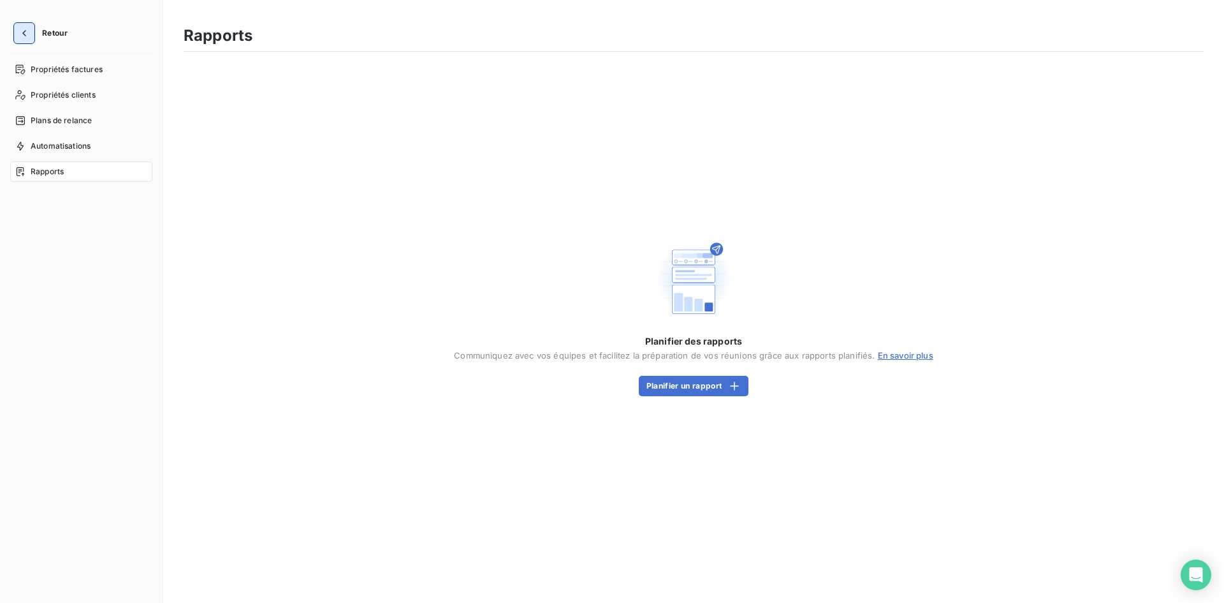
click at [32, 40] on button "button" at bounding box center [24, 33] width 20 height 20
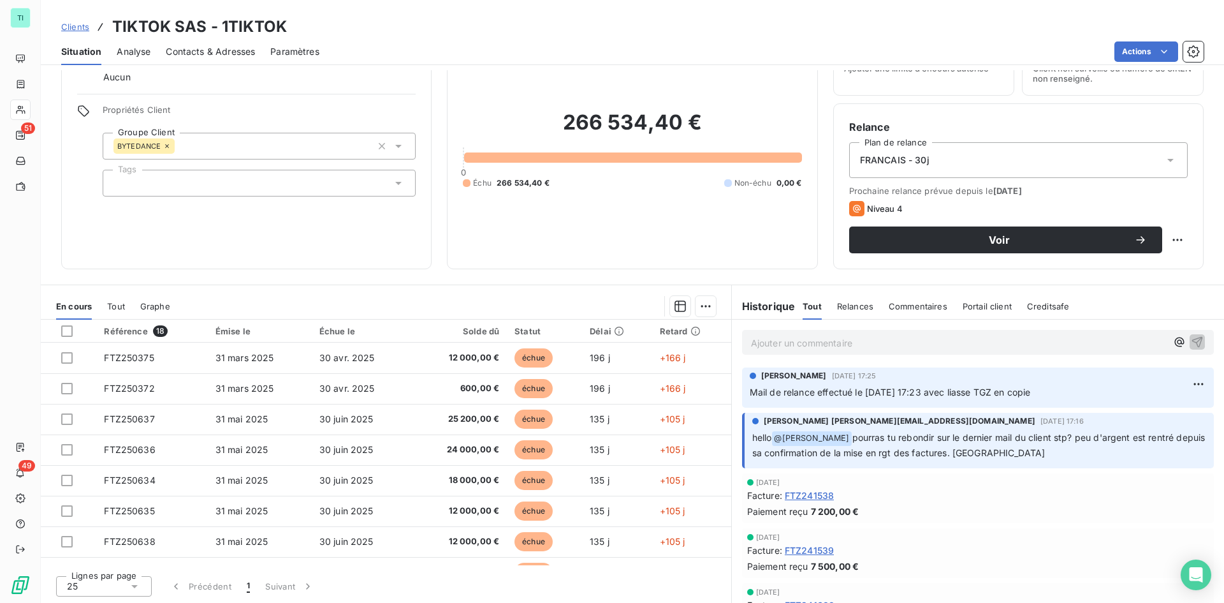
scroll to position [64, 0]
click at [66, 332] on div at bounding box center [66, 330] width 11 height 11
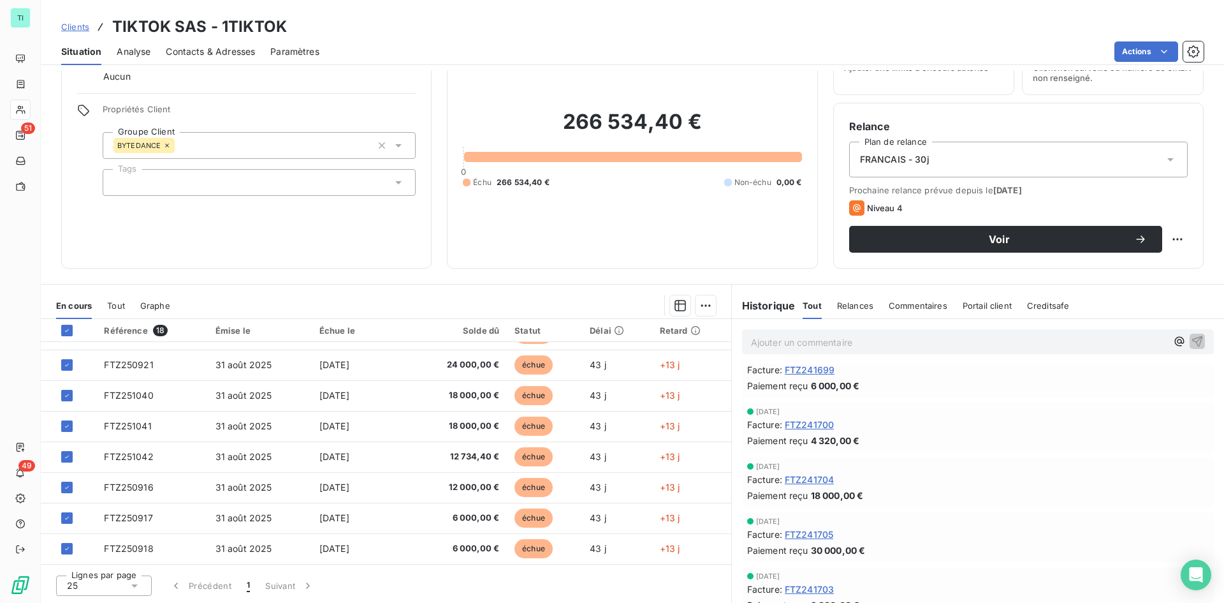
scroll to position [255, 0]
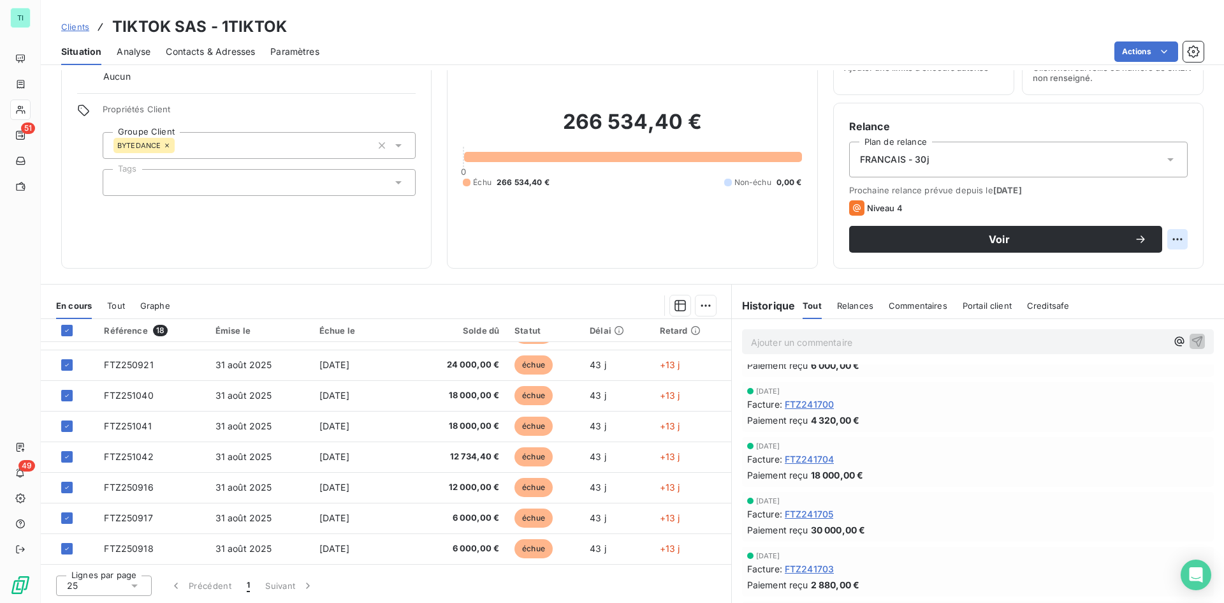
click at [1171, 245] on html "TI 51 49 Clients TIKTOK SAS - 1TIKTOK Situation Analyse Contacts & Adresses Par…" at bounding box center [612, 301] width 1224 height 603
click at [676, 310] on icon "button" at bounding box center [680, 305] width 11 height 11
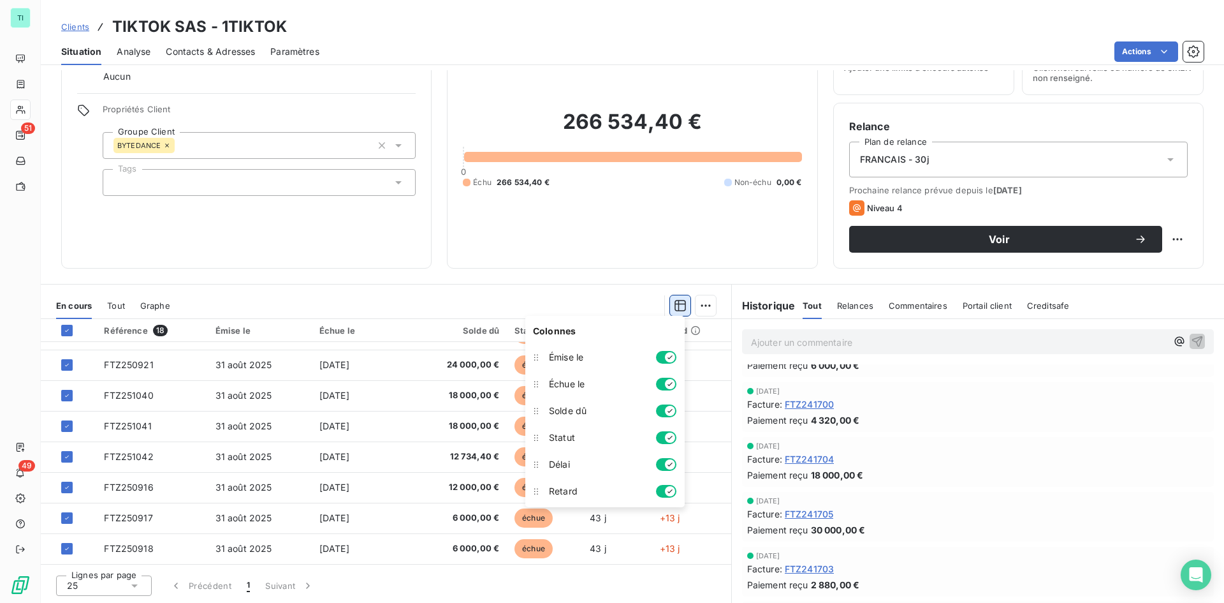
click at [676, 310] on icon "button" at bounding box center [680, 305] width 11 height 11
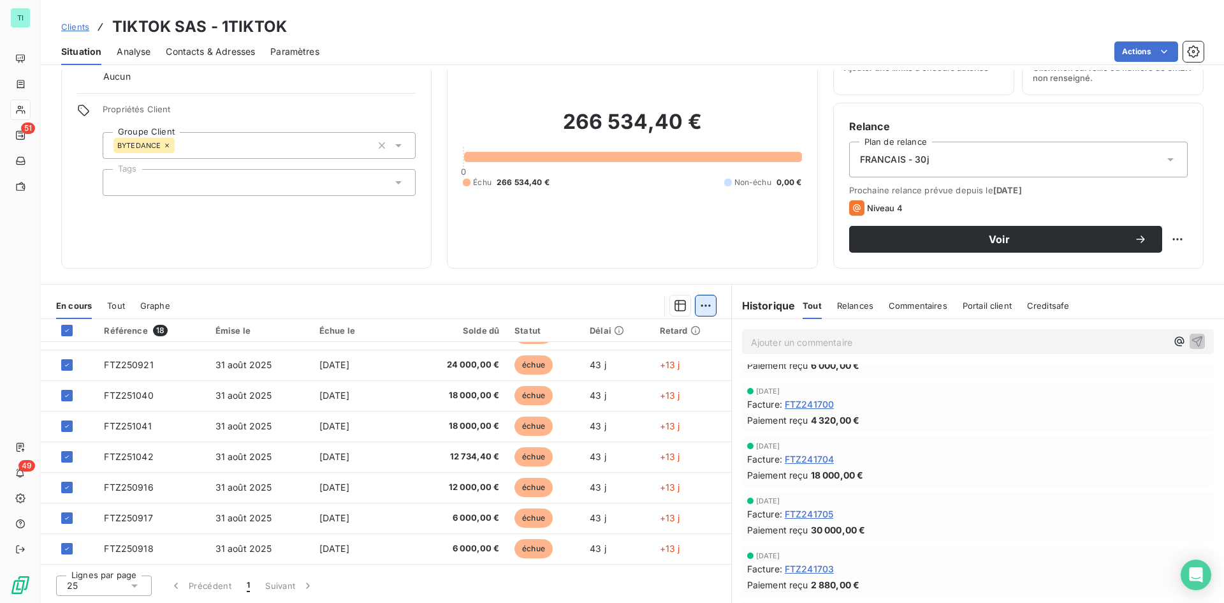
click at [705, 304] on html "TI 51 49 Clients TIKTOK SAS - 1TIKTOK Situation Analyse Contacts & Adresses Par…" at bounding box center [612, 301] width 1224 height 603
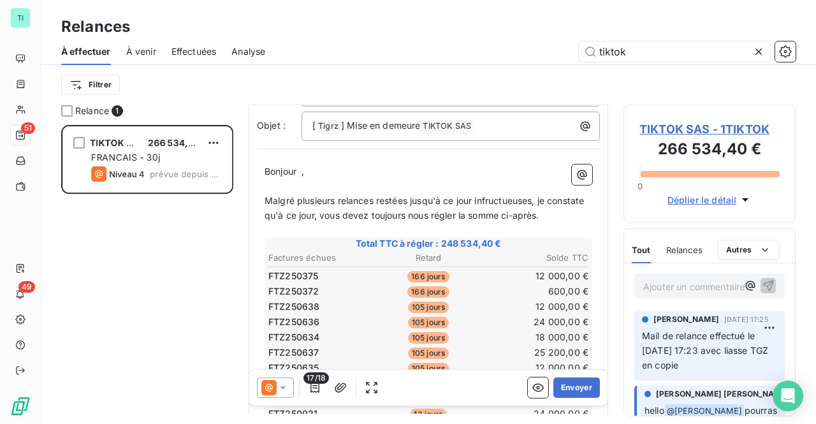
scroll to position [294, 0]
